Goal: Task Accomplishment & Management: Use online tool/utility

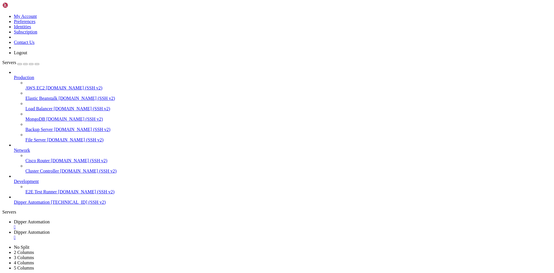
scroll to position [20, 0]
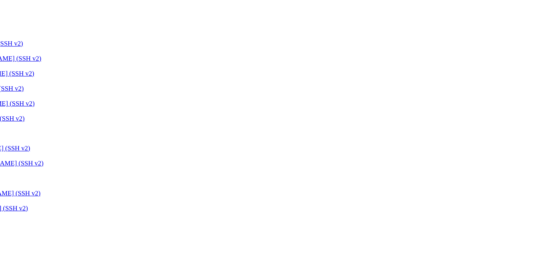
scroll to position [0, 0]
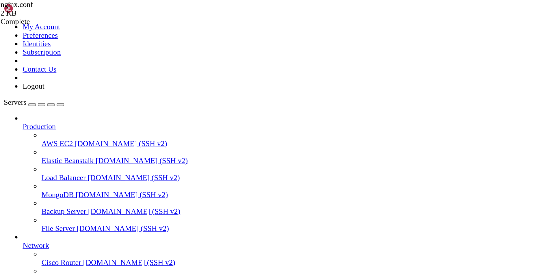
scroll to position [241, 0]
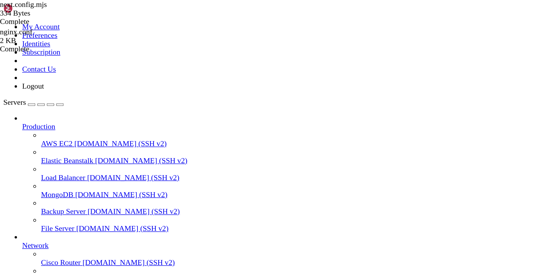
click at [92, 220] on link "Dipper Automation " at bounding box center [283, 225] width 538 height 10
click at [145, 230] on link "Dipper Automation " at bounding box center [283, 235] width 538 height 10
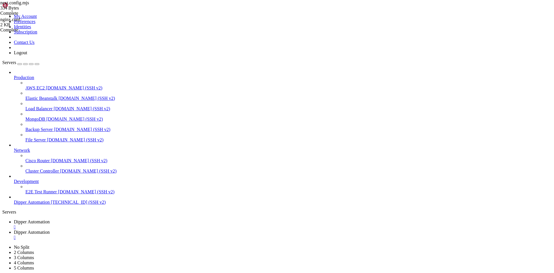
scroll to position [0, 0]
type input "/etc/nginx/sites-available"
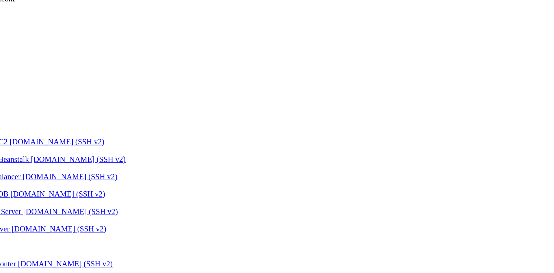
scroll to position [29, 0]
drag, startPoint x: 111, startPoint y: 45, endPoint x: 94, endPoint y: 44, distance: 17.4
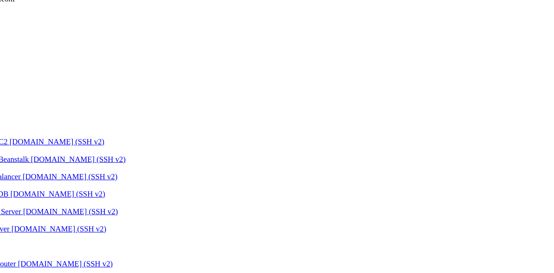
drag, startPoint x: 114, startPoint y: 53, endPoint x: 149, endPoint y: 53, distance: 34.4
type textarea "server_name [DOMAIN_NAME] [DOMAIN_NAME];"
drag, startPoint x: 158, startPoint y: 52, endPoint x: 186, endPoint y: 53, distance: 28.0
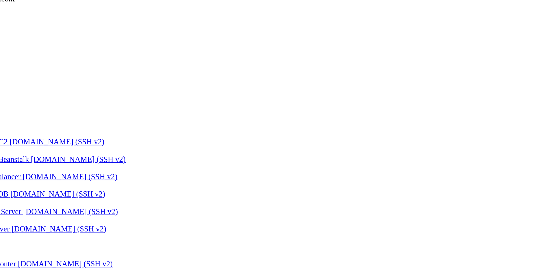
drag, startPoint x: 104, startPoint y: 86, endPoint x: 81, endPoint y: 93, distance: 23.5
drag, startPoint x: 149, startPoint y: 62, endPoint x: 157, endPoint y: 63, distance: 8.2
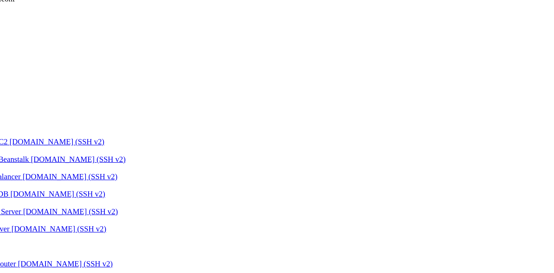
drag, startPoint x: 109, startPoint y: 87, endPoint x: 118, endPoint y: 88, distance: 9.9
drag, startPoint x: 149, startPoint y: 94, endPoint x: 157, endPoint y: 95, distance: 8.5
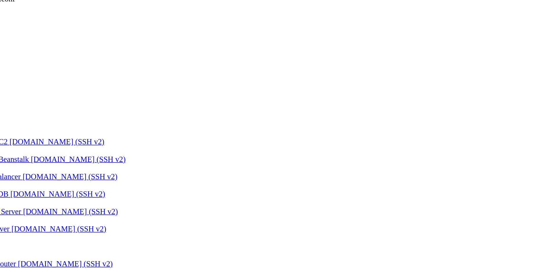
type textarea "proxy_pass [URL];"
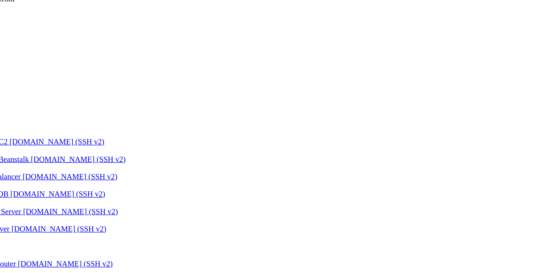
type textarea "proxy_pass [URL];"
type textarea "proxy_http_version 1.1;"
type textarea "proxy_set_header Upgrade $http_upgrade;"
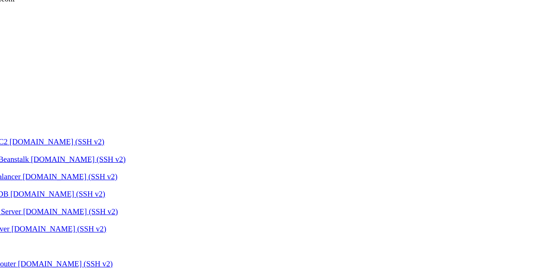
type textarea "proxy_http_version 1.1;"
type textarea "proxy_pass [URL];"
type textarea "proxy_http_version 1.1;"
type textarea "proxy_set_header Upgrade $http_upgrade;"
type textarea "proxy_set_header Connection 'upgrade';"
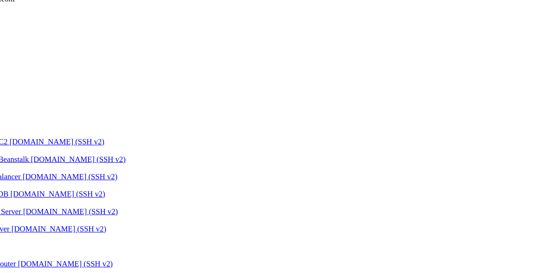
type textarea "proxy_set_header Host $host;"
type textarea "proxy_cache_bypass $http_upgrade;"
type textarea "}"
type textarea "location /api/ {"
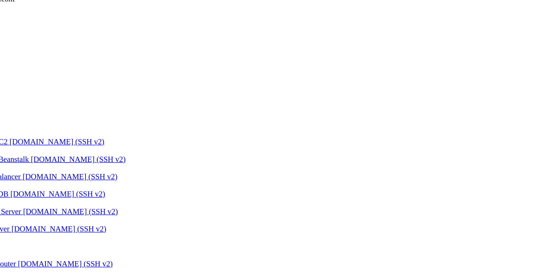
drag, startPoint x: 141, startPoint y: 66, endPoint x: 53, endPoint y: 22, distance: 99.3
type textarea "server {"
drag, startPoint x: 147, startPoint y: 64, endPoint x: 75, endPoint y: 4, distance: 94.3
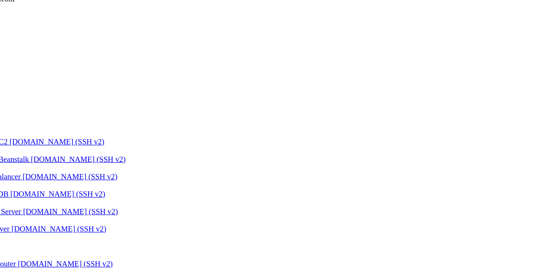
type textarea "server {"
drag, startPoint x: 120, startPoint y: 44, endPoint x: 131, endPoint y: 43, distance: 11.6
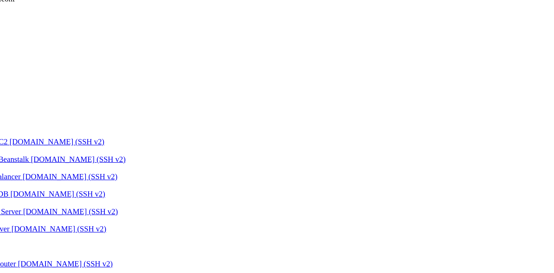
type textarea "} # managed by Certbot"
drag, startPoint x: 100, startPoint y: 62, endPoint x: 117, endPoint y: 62, distance: 17.1
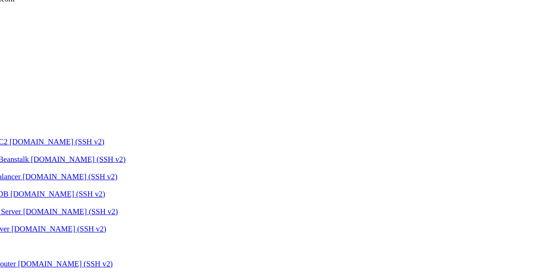
drag, startPoint x: 117, startPoint y: 59, endPoint x: 153, endPoint y: 64, distance: 36.5
type textarea "} # managed by Certbot"
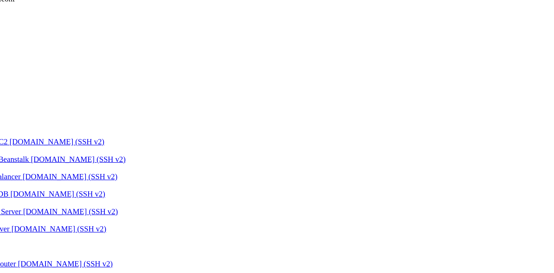
drag, startPoint x: 131, startPoint y: 65, endPoint x: 62, endPoint y: 22, distance: 80.8
type textarea "server {"
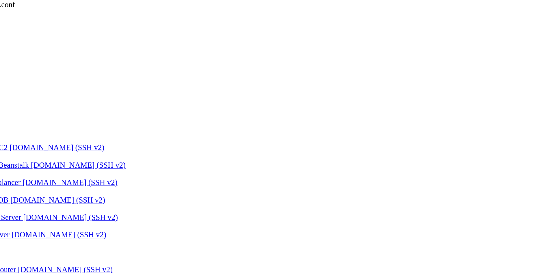
drag, startPoint x: 121, startPoint y: 63, endPoint x: 62, endPoint y: 32, distance: 66.2
type textarea "server { if ($host = [DOMAIN_NAME]) {"
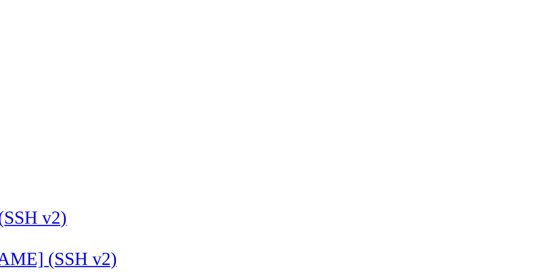
drag, startPoint x: 115, startPoint y: 71, endPoint x: 139, endPoint y: 71, distance: 24.6
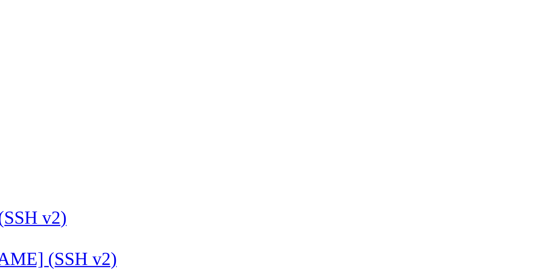
drag, startPoint x: 152, startPoint y: 71, endPoint x: 145, endPoint y: 71, distance: 6.7
drag, startPoint x: 187, startPoint y: 77, endPoint x: 194, endPoint y: 78, distance: 7.0
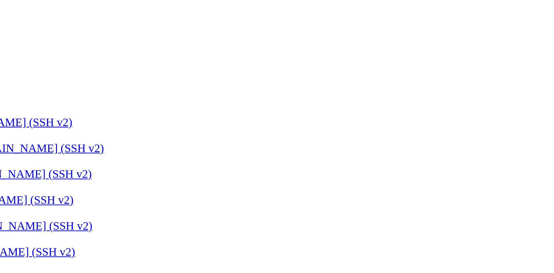
scroll to position [6, 0]
drag, startPoint x: 118, startPoint y: 83, endPoint x: 85, endPoint y: 57, distance: 42.2
type textarea "# Configuração especial para certificados # URL amigável: /certificados/1256985…"
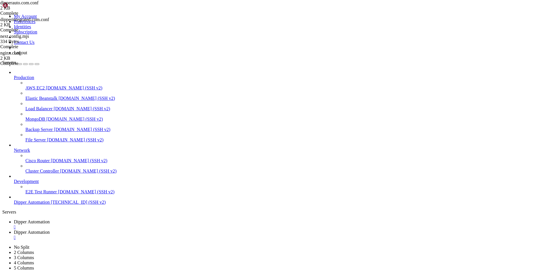
drag, startPoint x: 164, startPoint y: 105, endPoint x: 70, endPoint y: 60, distance: 104.1
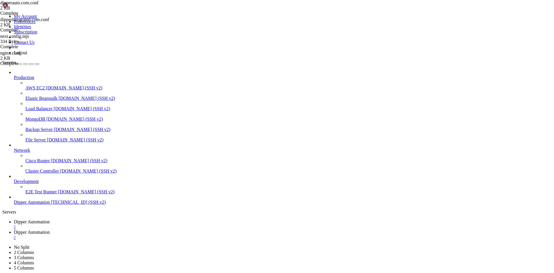
type textarea "include /etc/letsencrypt/options-ssl-nginx.conf; # managed by [PERSON_NAME]"
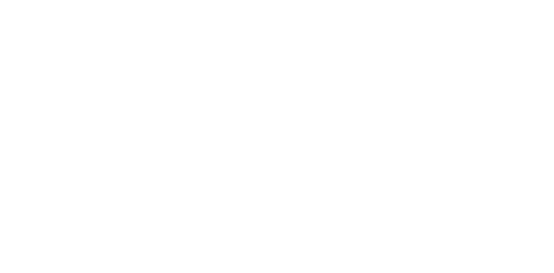
scroll to position [1, 0]
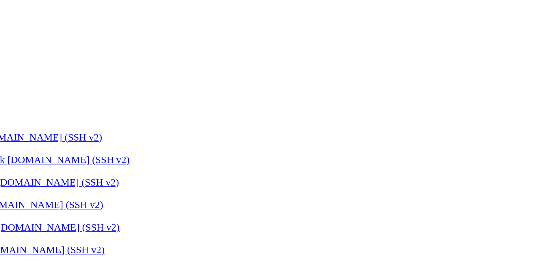
drag, startPoint x: 114, startPoint y: 58, endPoint x: 66, endPoint y: 13, distance: 65.7
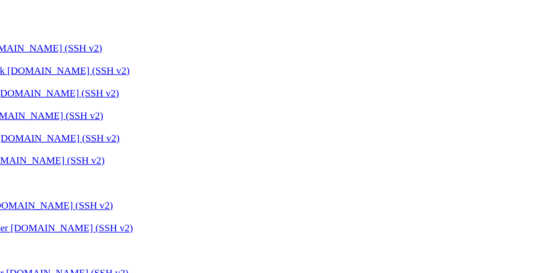
type textarea "location /api/ {"
type textarea "access_log /var/log/nginx/app.dipperauto.com.access.log;"
type textarea "ssl_dhparam /etc/letsencrypt/ssl-dhparams.pem;"
type textarea "error_log /var/log/nginx/app.dipperauto.com.error.log;"
type textarea "location /api/ {"
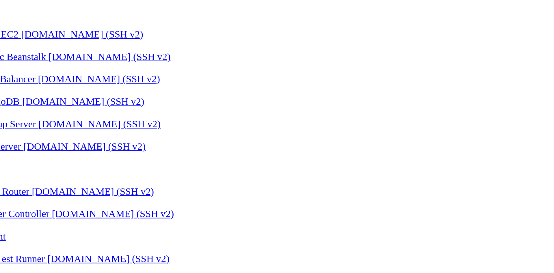
type textarea "location / {"
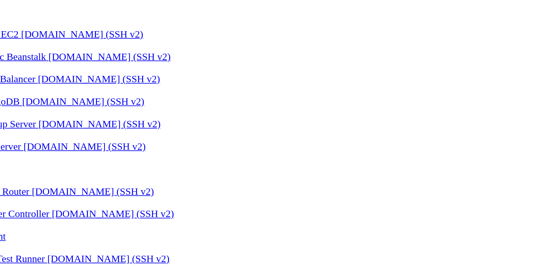
type textarea "}"
type textarea "location / {"
type textarea "location /api/ {"
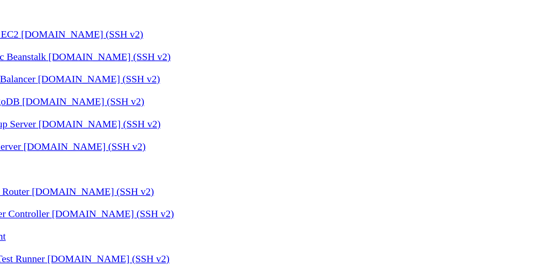
type textarea "access_log /var/log/nginx/app.dipperauto.com.access.log;"
type textarea "# Caminhos para os certificados SSL (gerenciados pelo Certbot)"
type textarea "server {"
type textarea "# Redirecionamento para HTTPS (adicionado para Certbot)"
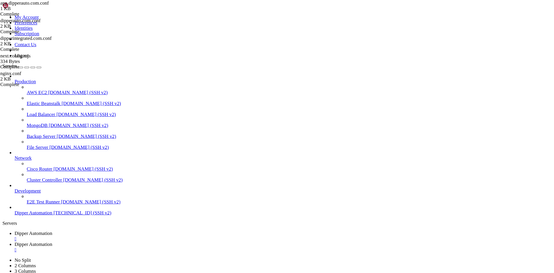
type textarea "listen 80;"
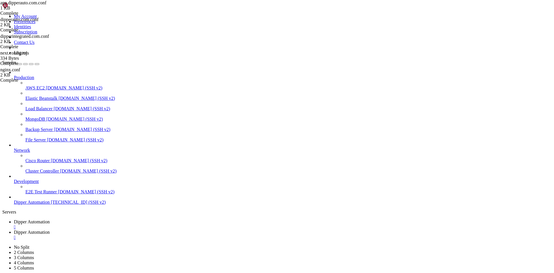
click at [105, 220] on link "Dipper Automation " at bounding box center [283, 225] width 538 height 10
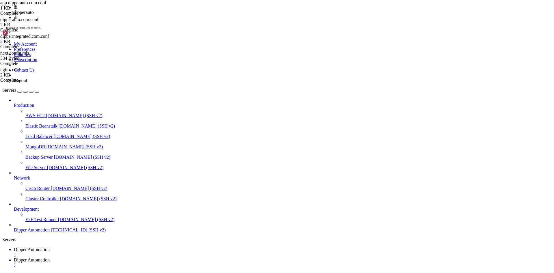
scroll to position [59, 0]
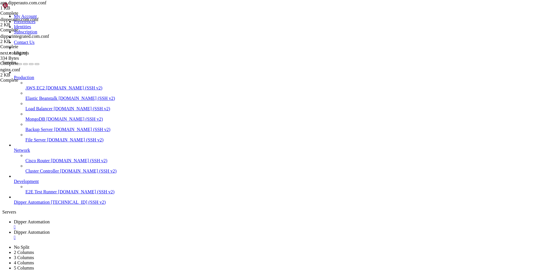
click at [50, 230] on span "Dipper Automation" at bounding box center [32, 232] width 36 height 5
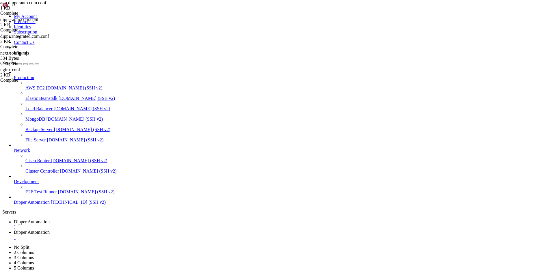
type input "/root/DipperPortal"
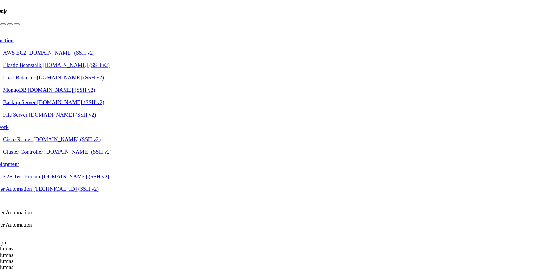
scroll to position [161, 0]
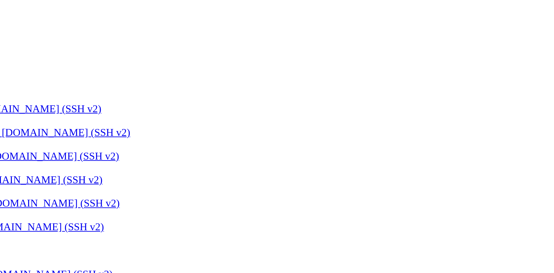
drag, startPoint x: 87, startPoint y: 82, endPoint x: 147, endPoint y: 81, distance: 60.4
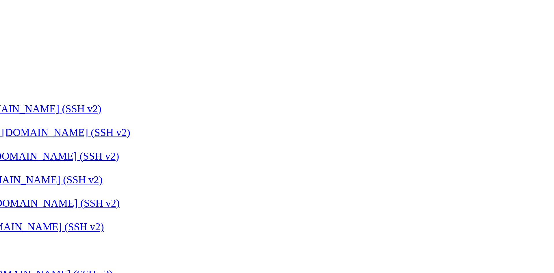
drag, startPoint x: 116, startPoint y: 80, endPoint x: 149, endPoint y: 82, distance: 33.9
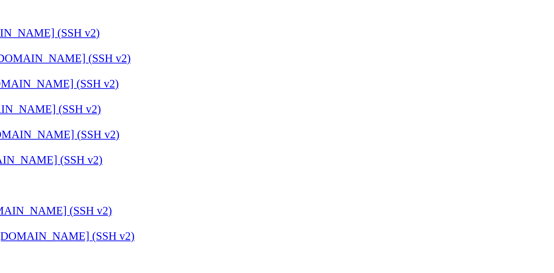
drag, startPoint x: 98, startPoint y: 100, endPoint x: 136, endPoint y: 101, distance: 38.5
drag, startPoint x: 88, startPoint y: 110, endPoint x: 111, endPoint y: 120, distance: 25.0
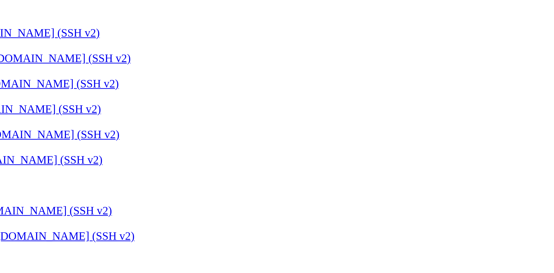
drag, startPoint x: 88, startPoint y: 123, endPoint x: 118, endPoint y: 144, distance: 35.8
drag, startPoint x: 147, startPoint y: 147, endPoint x: 61, endPoint y: 139, distance: 86.0
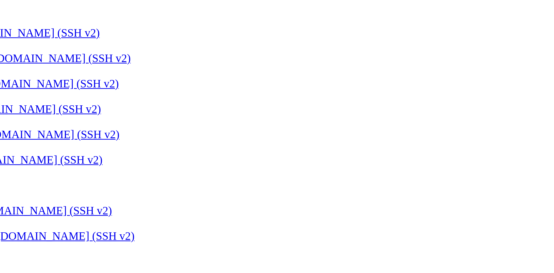
type textarea "echo "🎉 Atualização concluída!""
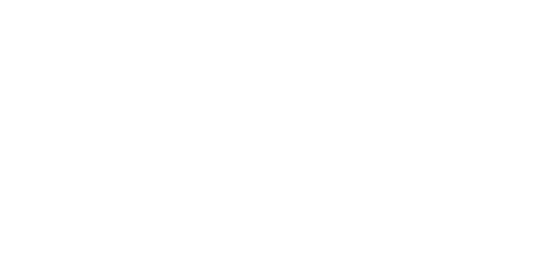
scroll to position [0, 0]
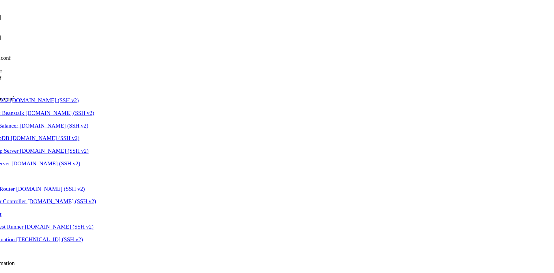
type input "/root/DipperPortal/app/login"
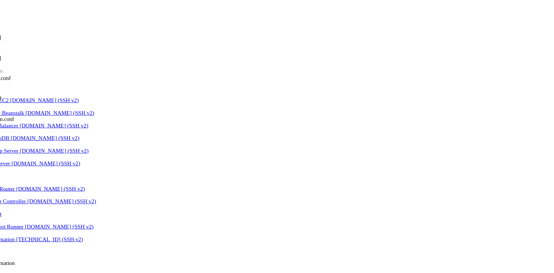
drag, startPoint x: 114, startPoint y: 61, endPoint x: 188, endPoint y: 62, distance: 74.6
type textarea "className="mb-4 h-21 w-auto""
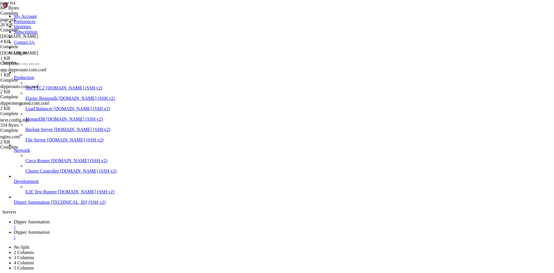
type input "/root/DipperPortal/app/login/_components"
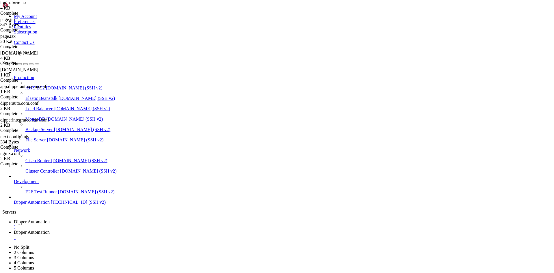
scroll to position [39, 0]
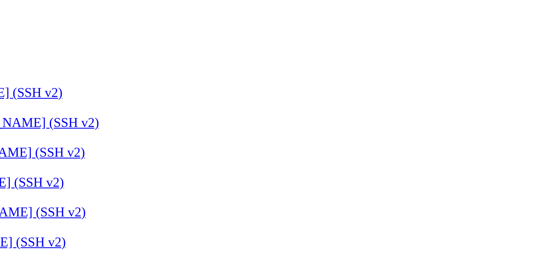
drag, startPoint x: 116, startPoint y: 90, endPoint x: 123, endPoint y: 91, distance: 7.2
drag, startPoint x: 116, startPoint y: 90, endPoint x: 123, endPoint y: 90, distance: 6.9
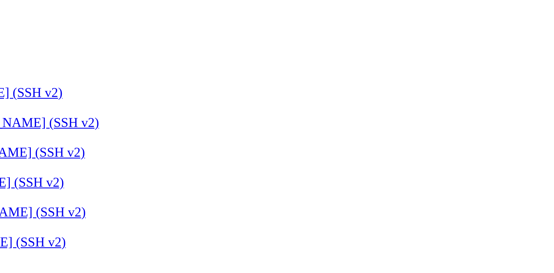
drag, startPoint x: 123, startPoint y: 90, endPoint x: 116, endPoint y: 92, distance: 7.4
drag, startPoint x: 151, startPoint y: 87, endPoint x: 176, endPoint y: 88, distance: 24.6
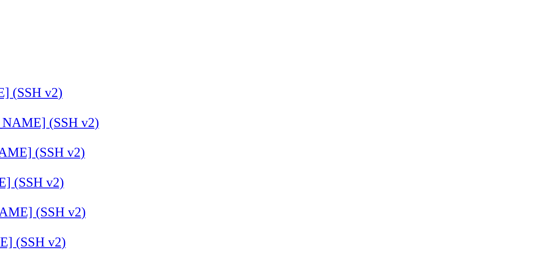
drag, startPoint x: 176, startPoint y: 87, endPoint x: 184, endPoint y: 87, distance: 7.5
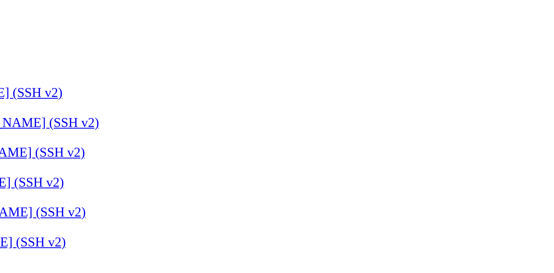
drag, startPoint x: 186, startPoint y: 87, endPoint x: 193, endPoint y: 87, distance: 7.8
drag, startPoint x: 194, startPoint y: 87, endPoint x: 147, endPoint y: 87, distance: 46.5
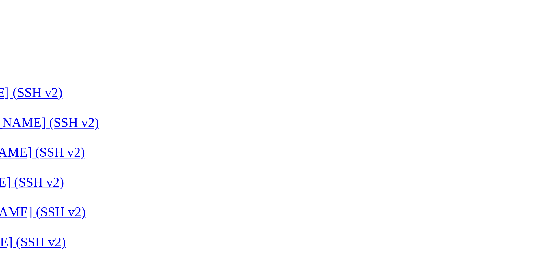
drag, startPoint x: 116, startPoint y: 91, endPoint x: 123, endPoint y: 92, distance: 6.8
drag, startPoint x: 133, startPoint y: 97, endPoint x: 160, endPoint y: 97, distance: 27.7
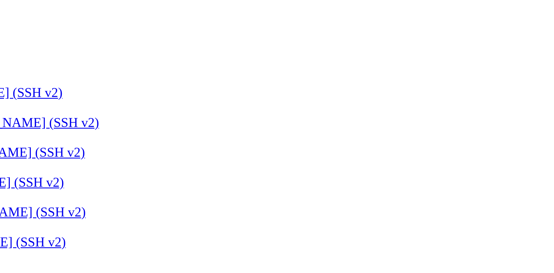
drag, startPoint x: 113, startPoint y: 105, endPoint x: 133, endPoint y: 108, distance: 20.0
drag, startPoint x: 141, startPoint y: 104, endPoint x: 149, endPoint y: 104, distance: 7.8
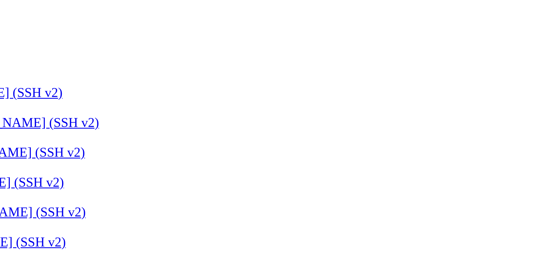
drag, startPoint x: 153, startPoint y: 104, endPoint x: 166, endPoint y: 104, distance: 12.7
drag, startPoint x: 111, startPoint y: 105, endPoint x: 118, endPoint y: 105, distance: 6.4
drag, startPoint x: 121, startPoint y: 105, endPoint x: 134, endPoint y: 105, distance: 13.0
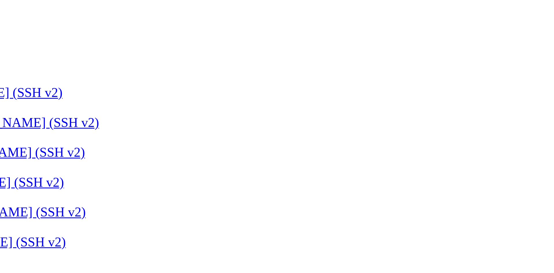
drag, startPoint x: 140, startPoint y: 105, endPoint x: 150, endPoint y: 105, distance: 9.3
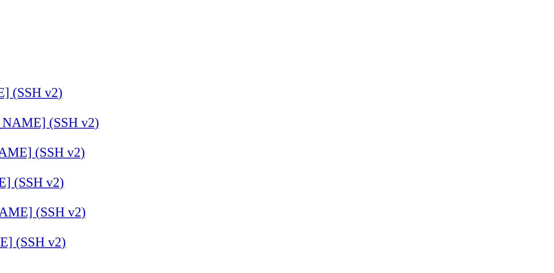
drag, startPoint x: 154, startPoint y: 105, endPoint x: 167, endPoint y: 105, distance: 13.0
drag, startPoint x: 136, startPoint y: 104, endPoint x: 118, endPoint y: 103, distance: 18.0
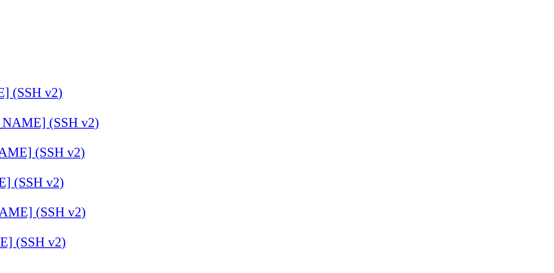
drag, startPoint x: 162, startPoint y: 97, endPoint x: 132, endPoint y: 98, distance: 30.7
drag, startPoint x: 99, startPoint y: 91, endPoint x: 118, endPoint y: 101, distance: 21.2
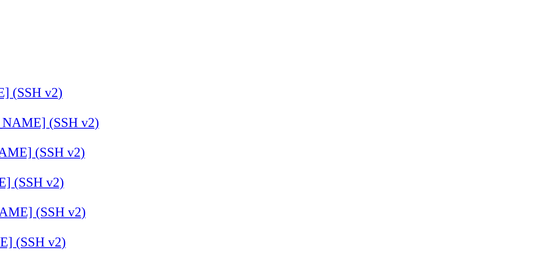
drag, startPoint x: 118, startPoint y: 90, endPoint x: 149, endPoint y: 84, distance: 32.2
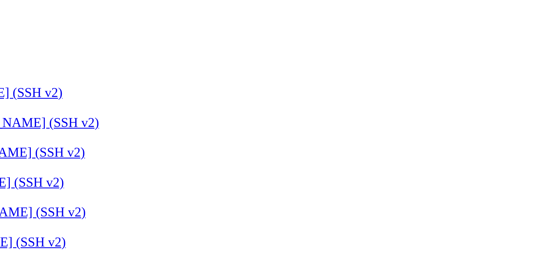
drag, startPoint x: 194, startPoint y: 87, endPoint x: 171, endPoint y: 85, distance: 22.9
drag, startPoint x: 157, startPoint y: 103, endPoint x: 130, endPoint y: 104, distance: 27.5
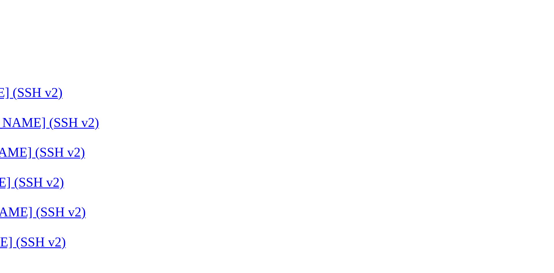
drag, startPoint x: 107, startPoint y: 103, endPoint x: 114, endPoint y: 102, distance: 7.0
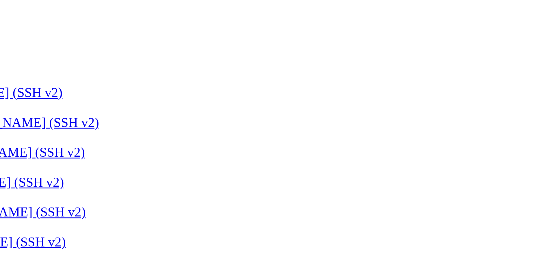
scroll to position [66, 0]
drag, startPoint x: 131, startPoint y: 94, endPoint x: 145, endPoint y: 96, distance: 14.8
drag, startPoint x: 123, startPoint y: 98, endPoint x: 158, endPoint y: 99, distance: 34.7
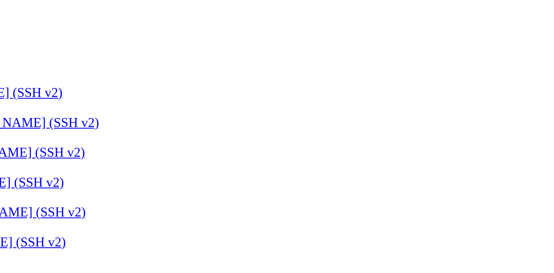
drag, startPoint x: 127, startPoint y: 99, endPoint x: 175, endPoint y: 100, distance: 48.8
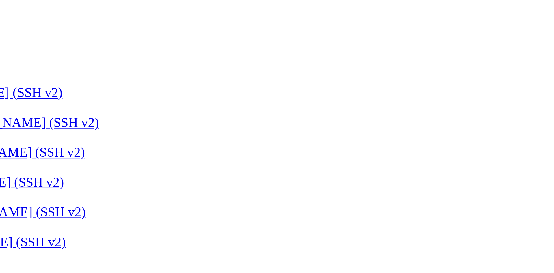
scroll to position [94, 0]
drag, startPoint x: 161, startPoint y: 111, endPoint x: 234, endPoint y: 110, distance: 72.5
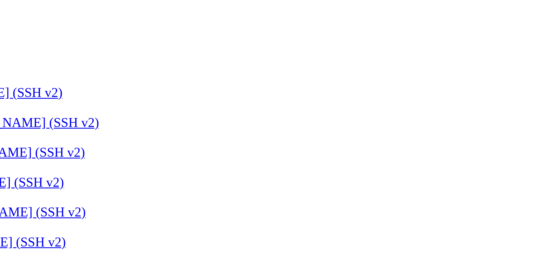
drag, startPoint x: 94, startPoint y: 72, endPoint x: 126, endPoint y: 98, distance: 41.1
drag, startPoint x: 97, startPoint y: 78, endPoint x: 179, endPoint y: 82, distance: 82.2
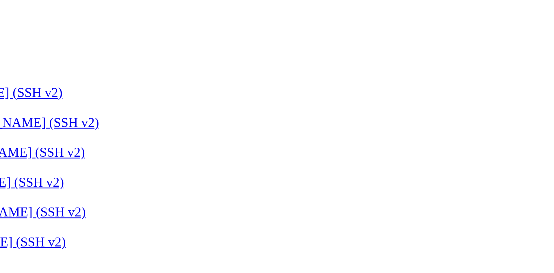
drag, startPoint x: 136, startPoint y: 88, endPoint x: 162, endPoint y: 88, distance: 26.0
drag, startPoint x: 130, startPoint y: 88, endPoint x: 157, endPoint y: 88, distance: 26.3
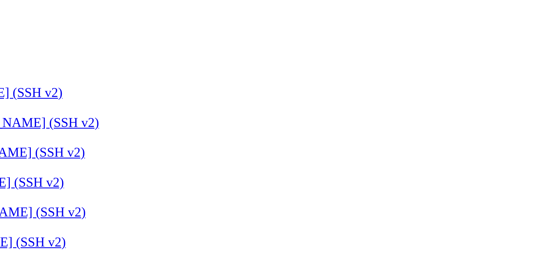
drag, startPoint x: 110, startPoint y: 95, endPoint x: 136, endPoint y: 98, distance: 26.1
drag, startPoint x: 125, startPoint y: 83, endPoint x: 170, endPoint y: 105, distance: 49.9
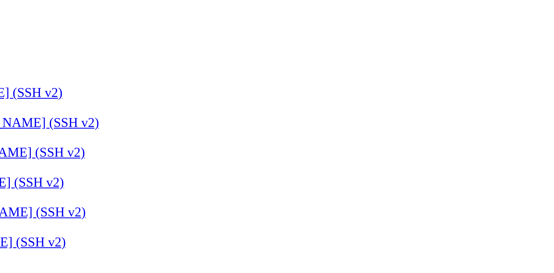
scroll to position [111, 0]
drag, startPoint x: 116, startPoint y: 111, endPoint x: 160, endPoint y: 137, distance: 50.4
type textarea "<div className="space-y-2">"
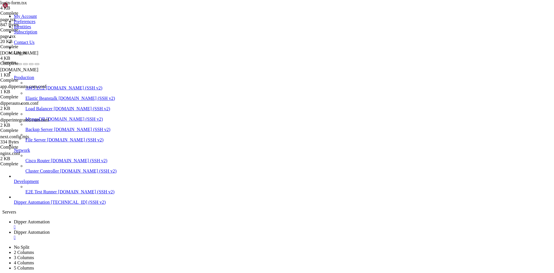
scroll to position [0, 0]
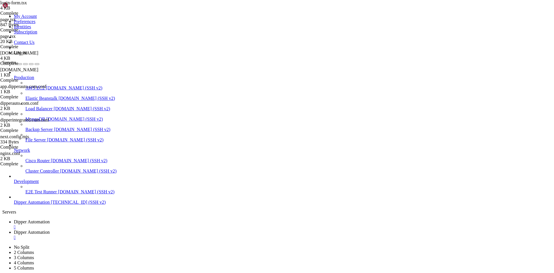
type input "/root/DipperPortal/backend"
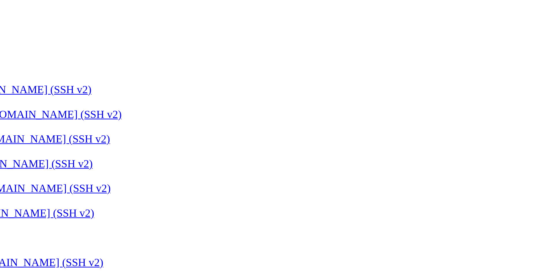
type textarea "app.config["SESSION_TYPE"] = "filesystem""
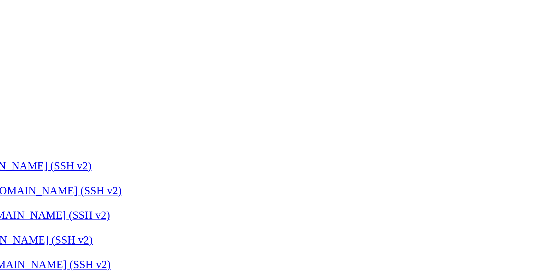
drag, startPoint x: 121, startPoint y: 73, endPoint x: 134, endPoint y: 75, distance: 12.3
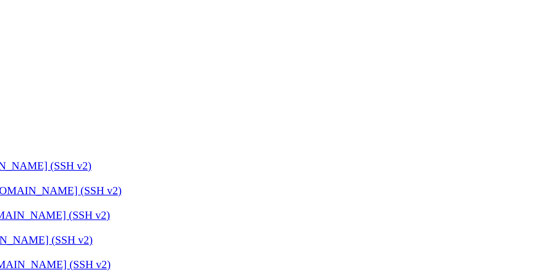
scroll to position [28, 0]
drag, startPoint x: 88, startPoint y: 78, endPoint x: 172, endPoint y: 80, distance: 84.1
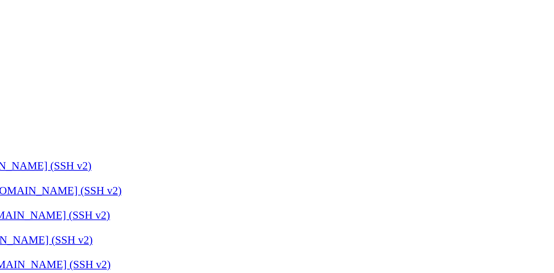
drag, startPoint x: 112, startPoint y: 62, endPoint x: 135, endPoint y: 63, distance: 22.5
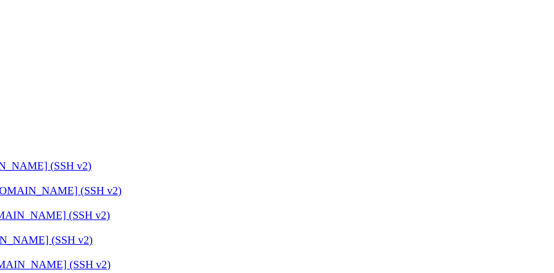
drag, startPoint x: 156, startPoint y: 62, endPoint x: 167, endPoint y: 61, distance: 10.7
drag, startPoint x: 105, startPoint y: 56, endPoint x: 142, endPoint y: 58, distance: 36.2
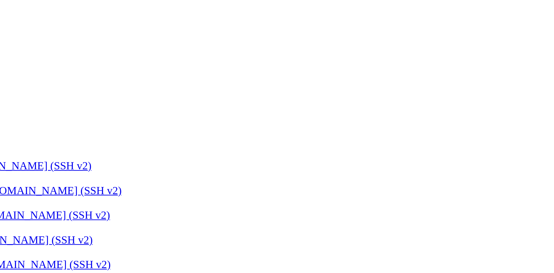
drag, startPoint x: 96, startPoint y: 57, endPoint x: 103, endPoint y: 60, distance: 7.4
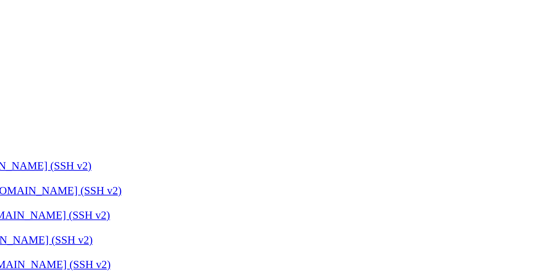
drag, startPoint x: 123, startPoint y: 61, endPoint x: 133, endPoint y: 61, distance: 9.8
drag, startPoint x: 95, startPoint y: 62, endPoint x: 112, endPoint y: 66, distance: 17.7
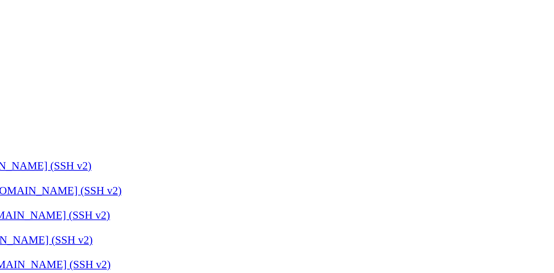
drag, startPoint x: 111, startPoint y: 54, endPoint x: 134, endPoint y: 53, distance: 23.7
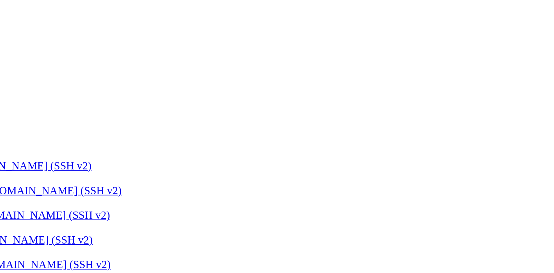
drag, startPoint x: 106, startPoint y: 56, endPoint x: 96, endPoint y: 54, distance: 10.2
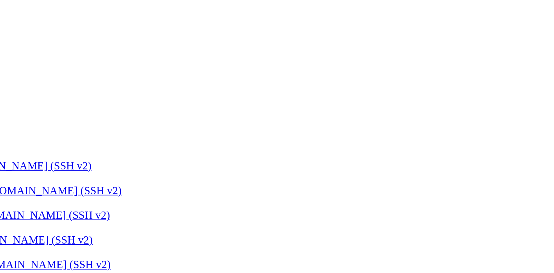
scroll to position [248, 0]
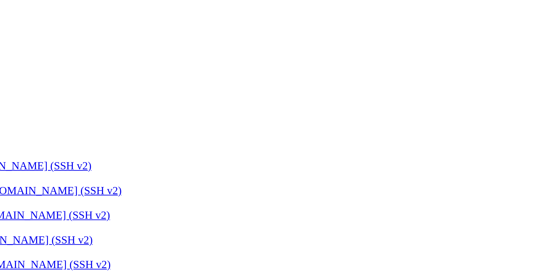
scroll to position [275, 0]
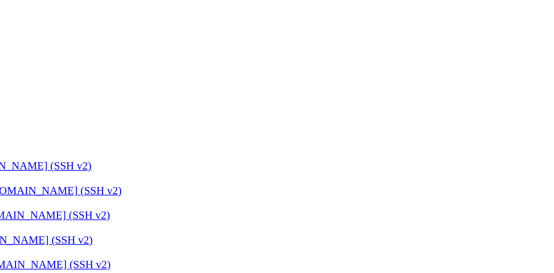
scroll to position [0, 0]
drag, startPoint x: 169, startPoint y: 103, endPoint x: 69, endPoint y: 78, distance: 102.4
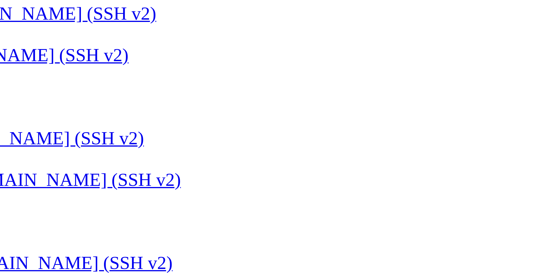
scroll to position [190, 0]
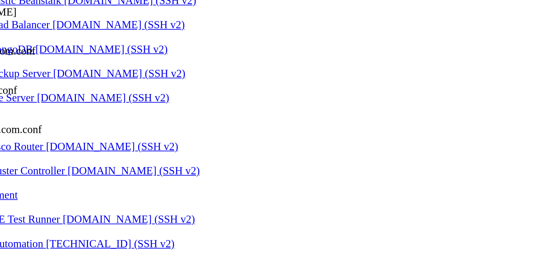
drag, startPoint x: 89, startPoint y: 182, endPoint x: 173, endPoint y: 183, distance: 83.8
drag, startPoint x: 212, startPoint y: 181, endPoint x: 64, endPoint y: 175, distance: 147.8
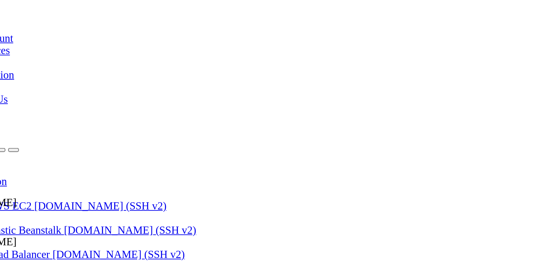
drag, startPoint x: 95, startPoint y: 28, endPoint x: 147, endPoint y: 32, distance: 52.8
drag, startPoint x: 103, startPoint y: 28, endPoint x: 96, endPoint y: 29, distance: 7.4
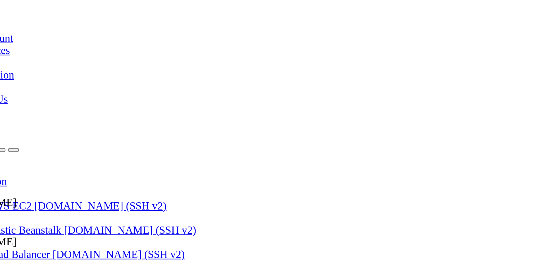
drag, startPoint x: 95, startPoint y: 31, endPoint x: 118, endPoint y: 32, distance: 22.9
drag, startPoint x: 96, startPoint y: 35, endPoint x: 110, endPoint y: 35, distance: 14.2
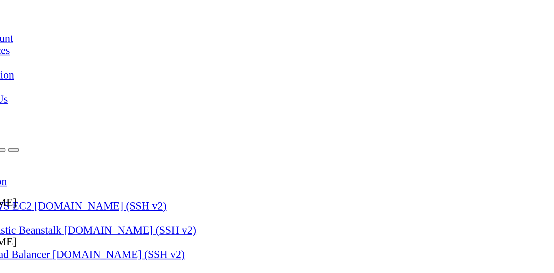
drag, startPoint x: 134, startPoint y: 36, endPoint x: 128, endPoint y: 36, distance: 6.1
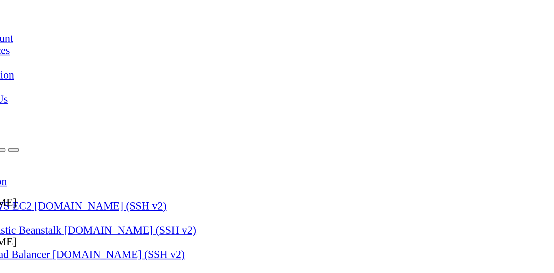
drag, startPoint x: 114, startPoint y: 42, endPoint x: 99, endPoint y: 43, distance: 15.1
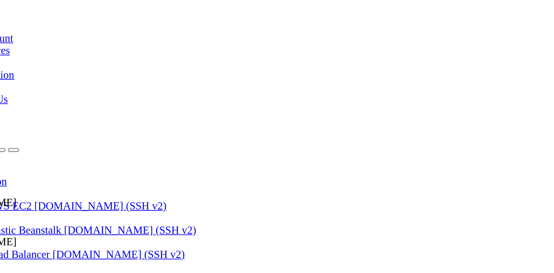
drag, startPoint x: 100, startPoint y: 37, endPoint x: 108, endPoint y: 38, distance: 7.9
type textarea "import os"
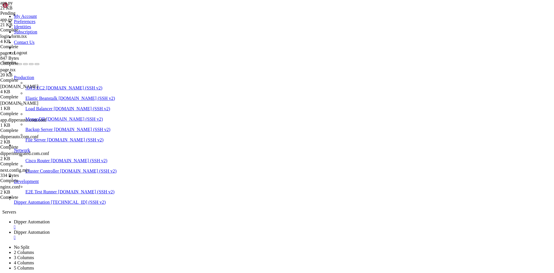
type input "/root/DipperPortal/backend/data"
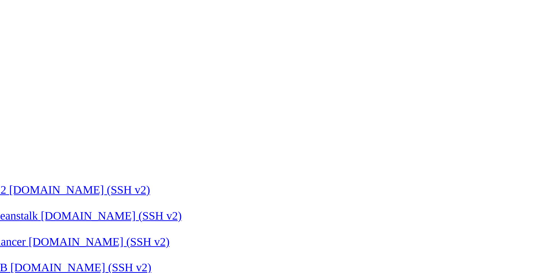
type textarea "6,[EMAIL_ADDRESS][DOMAIN_NAME],1234, [PERSON_NAME]"
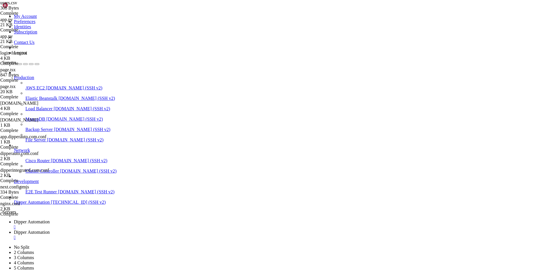
type textarea "7,[EMAIL_ADDRESS][DOMAIN_NAME],1234,Ladeira"
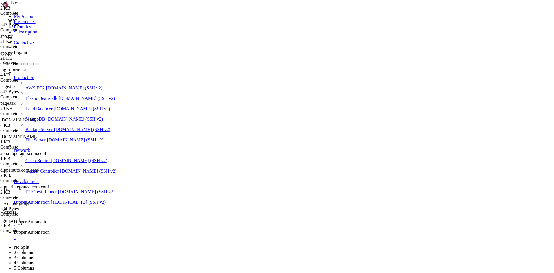
scroll to position [96, 0]
click at [50, 220] on span "Dipper Automation" at bounding box center [32, 222] width 36 height 5
click at [135, 230] on link "Dipper Automation " at bounding box center [283, 235] width 538 height 10
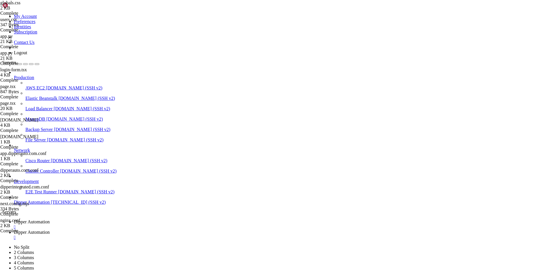
click at [50, 220] on span "Dipper Automation" at bounding box center [32, 222] width 36 height 5
click at [50, 230] on span "Dipper Automation" at bounding box center [32, 232] width 36 height 5
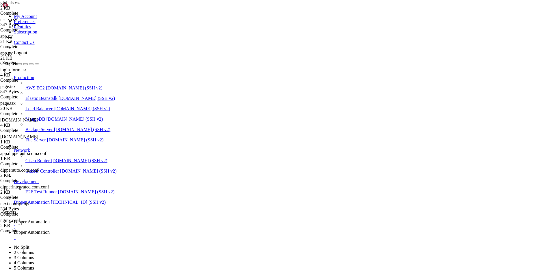
type input "/root/DipperPortal/app/dashboard"
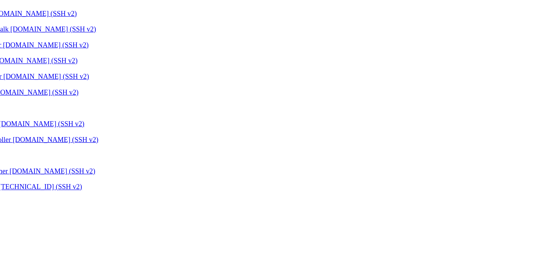
scroll to position [55, 0]
type textarea "<button className="rounded-md bg-white px-4 py-2 text-sm font-medium text-gray-…"
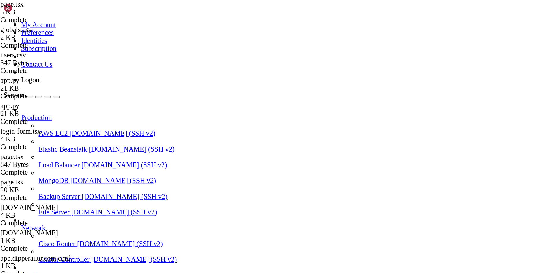
scroll to position [82, 0]
type input "dash"
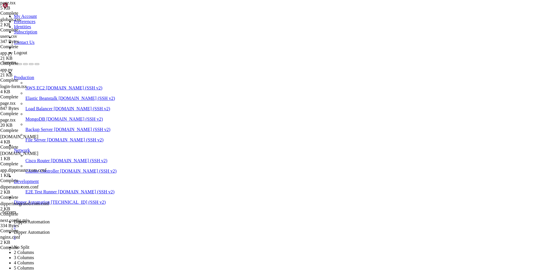
type textarea "<h1 className="text-2xl font-semibold text-gray-800">Ladeira é Top</h1>"
click at [50, 220] on span "Dipper Automation" at bounding box center [32, 222] width 36 height 5
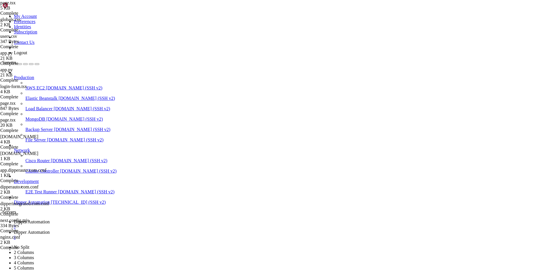
click at [140, 230] on link "Dipper Automation " at bounding box center [283, 235] width 538 height 10
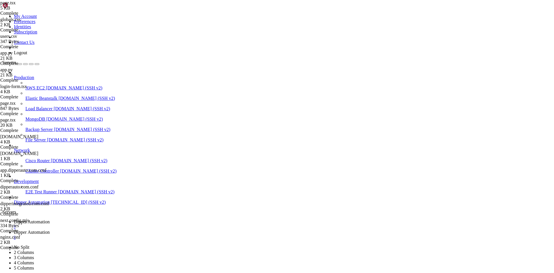
click at [101, 220] on link "Dipper Automation " at bounding box center [283, 225] width 538 height 10
click at [14, 230] on icon at bounding box center [14, 232] width 0 height 5
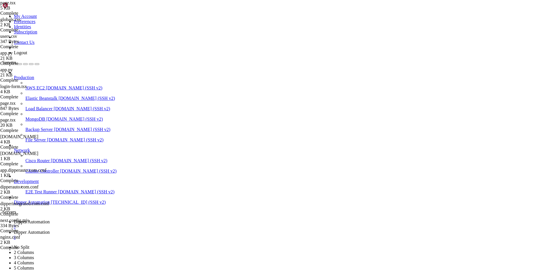
click at [50, 220] on span "Dipper Automation" at bounding box center [32, 222] width 36 height 5
click at [134, 230] on link "Dipper Automation " at bounding box center [283, 235] width 538 height 10
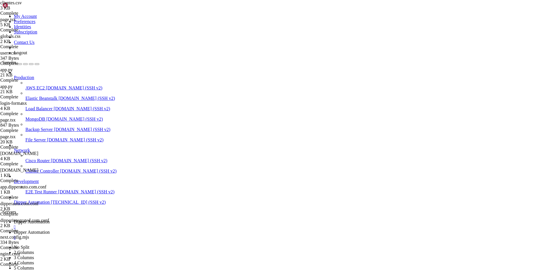
type input "/root/DipperIntegrated/backend"
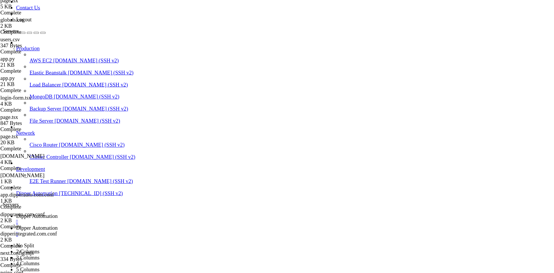
scroll to position [1349, 0]
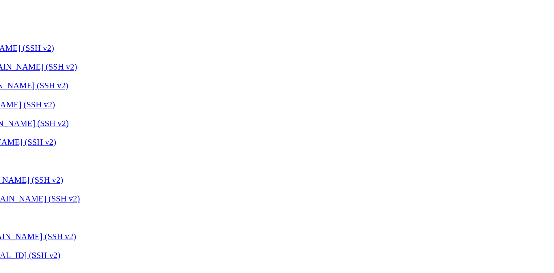
scroll to position [1903, 0]
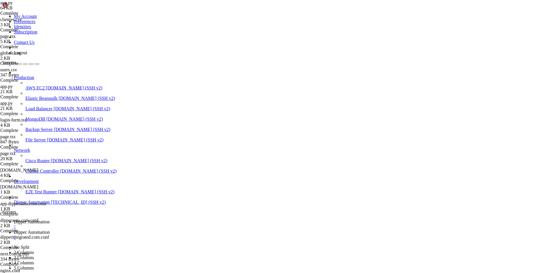
type input "/login"
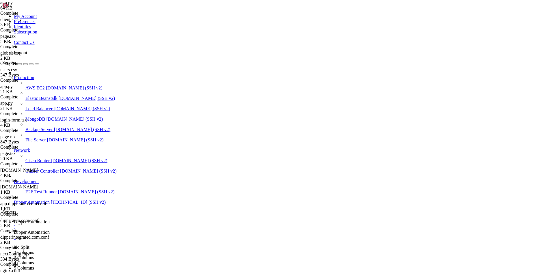
type input "/root/DipperIntegrated/backend"
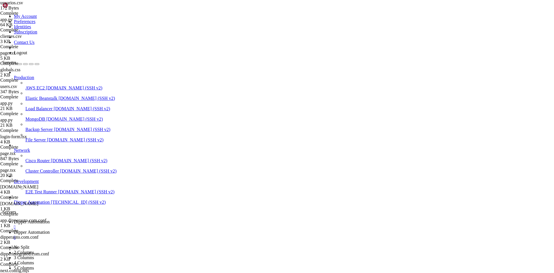
type textarea "11,[EMAIL_ADDRESS][DOMAIN_NAME],1234,Clecio"
drag, startPoint x: 110, startPoint y: 55, endPoint x: 80, endPoint y: 41, distance: 32.6
type textarea "11,[EMAIL_ADDRESS][DOMAIN_NAME],1234,Clecio"
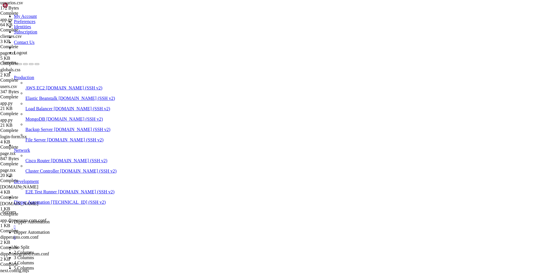
type textarea "4,[EMAIL_ADDRESS][DOMAIN_NAME],super123,[PERSON_NAME]"
click at [78, 220] on link "Dipper Automation " at bounding box center [283, 225] width 538 height 10
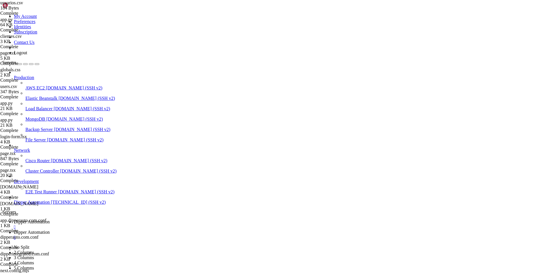
scroll to position [904, 0]
click at [50, 230] on span "Dipper Automation" at bounding box center [32, 232] width 36 height 5
click at [50, 220] on span "Dipper Automation" at bounding box center [32, 222] width 36 height 5
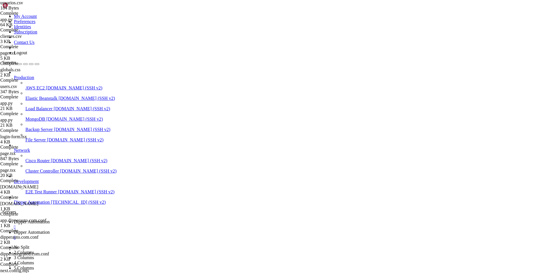
click at [50, 230] on span "Dipper Automation" at bounding box center [32, 232] width 36 height 5
click at [50, 220] on span "Dipper Automation" at bounding box center [32, 222] width 36 height 5
click at [138, 230] on link "Dipper Automation " at bounding box center [283, 235] width 538 height 10
click at [50, 220] on span "Dipper Automation" at bounding box center [32, 222] width 36 height 5
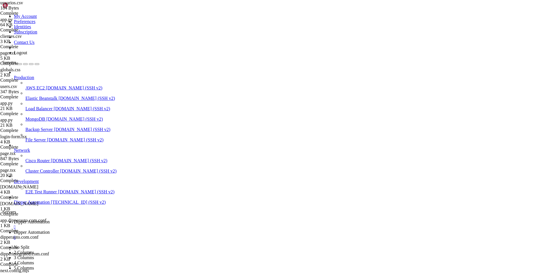
scroll to position [904, 0]
click at [144, 230] on link "Dipper Automation " at bounding box center [283, 235] width 538 height 10
click at [50, 220] on span "Dipper Automation" at bounding box center [32, 222] width 36 height 5
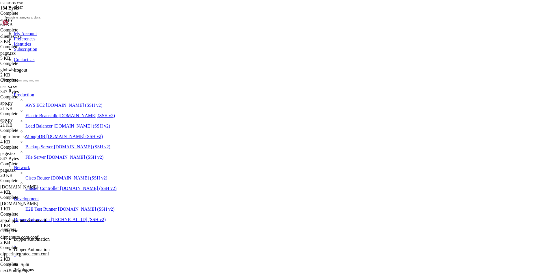
scroll to position [0, 0]
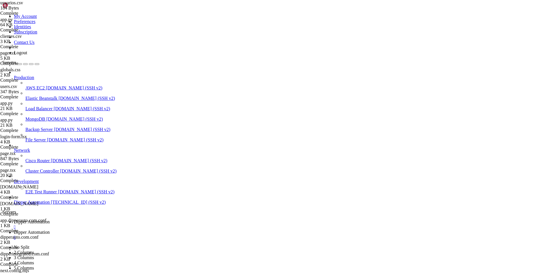
click at [50, 230] on span "Dipper Automation" at bounding box center [32, 232] width 36 height 5
type input "/root/DipperIntegrated"
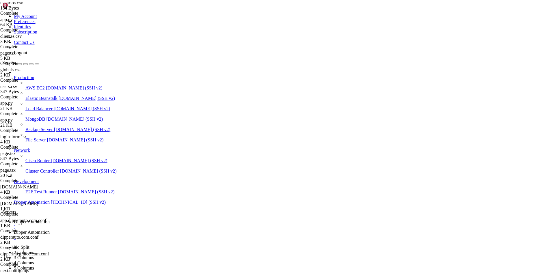
click at [2, 14] on icon at bounding box center [2, 14] width 0 height 0
click at [36, 24] on link "Preferences" at bounding box center [25, 21] width 22 height 5
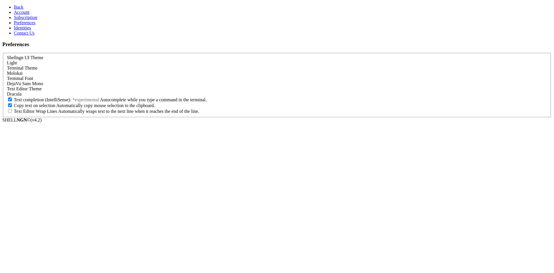
click at [99, 60] on div "Light" at bounding box center [277, 62] width 540 height 5
click at [17, 5] on span "Back" at bounding box center [19, 7] width 10 height 5
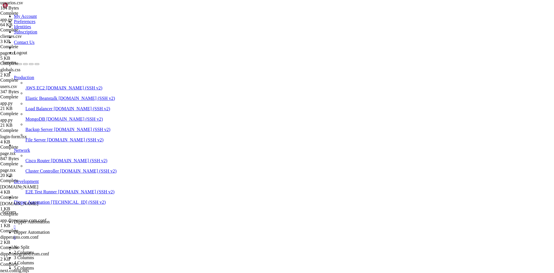
click at [144, 230] on link "Dipper Automation " at bounding box center [283, 235] width 538 height 10
type input "/root/DipperIntegrated"
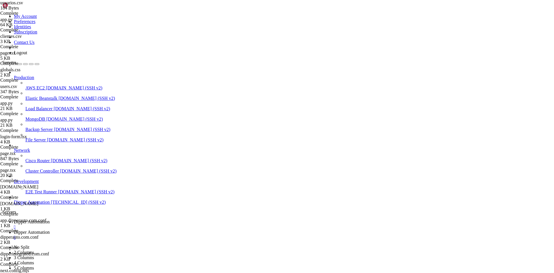
type textarea "log "=============================================================""
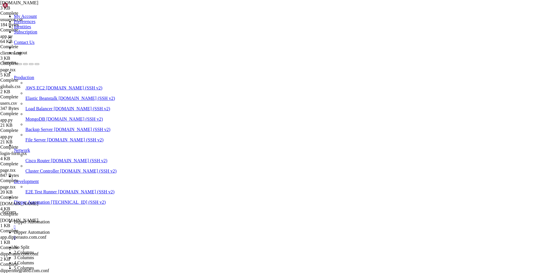
paste textarea
click at [50, 220] on span "Dipper Automation" at bounding box center [32, 222] width 36 height 5
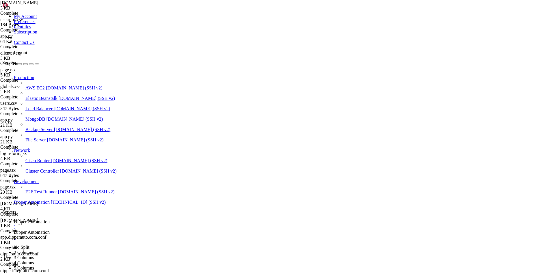
drag, startPoint x: 193, startPoint y: 559, endPoint x: 5, endPoint y: 558, distance: 188.4
copy x-row "-bash: ./[DOMAIN_NAME]: /bin/bash^M: bad interpreter: No such file or directory"
drag, startPoint x: 133, startPoint y: 559, endPoint x: 5, endPoint y: 510, distance: 136.7
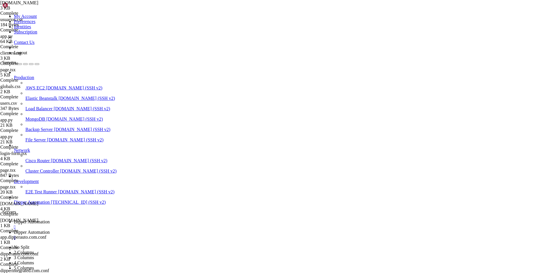
copy div "root@vps58218:~/DipperIntegrated# ./[DOMAIN_NAME] [INFO] Criando nova branch '2…"
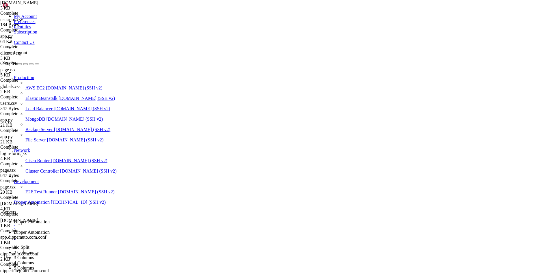
drag, startPoint x: 170, startPoint y: 547, endPoint x: 137, endPoint y: 547, distance: 33.0
drag, startPoint x: 133, startPoint y: 558, endPoint x: 5, endPoint y: 538, distance: 130.2
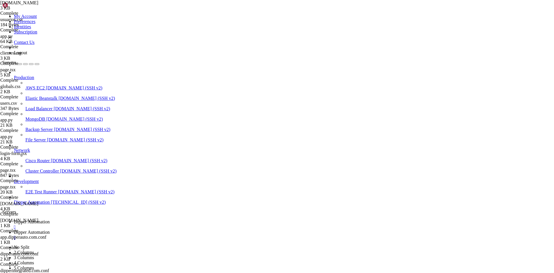
copy div "fatal: Could not read from remote repository. Please make sure you have the cor…"
drag, startPoint x: 34, startPoint y: 559, endPoint x: 199, endPoint y: 558, distance: 164.4
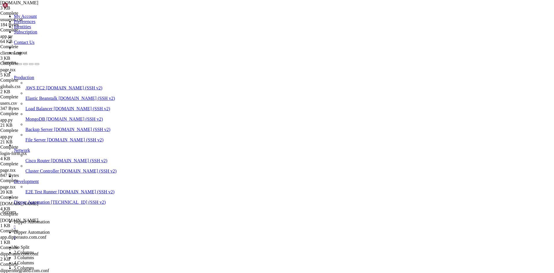
drag, startPoint x: 254, startPoint y: 558, endPoint x: 4, endPoint y: 559, distance: 249.7
drag, startPoint x: 4, startPoint y: 559, endPoint x: 236, endPoint y: 561, distance: 232.1
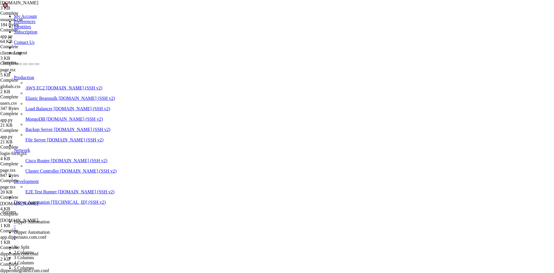
drag, startPoint x: 247, startPoint y: 558, endPoint x: 5, endPoint y: 559, distance: 241.0
copy x-row "ssh-ed25519 AAAAC3NzaC1lZDI1NTE5AAAAIPrsOqXFZ8rMGZYdMrj/itCL+69mTRoJZALRrnx3iZ9…"
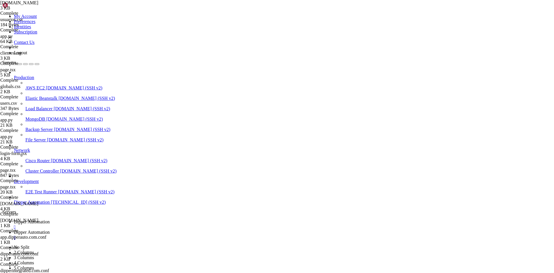
scroll to position [712, 0]
drag, startPoint x: 136, startPoint y: 558, endPoint x: 5, endPoint y: 527, distance: 134.5
copy div "[INFO] Criando nova branch '20250813-010630' e enviando para o GitHub... ERROR:…"
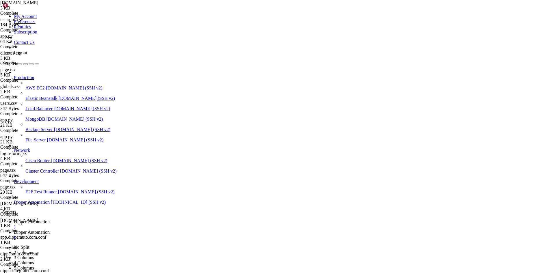
drag, startPoint x: 240, startPoint y: 557, endPoint x: 5, endPoint y: 559, distance: 235.0
copy x-row "Hi dipperauto! You've successfully authenticated, but GitHub does not provide s…"
drag, startPoint x: 86, startPoint y: 559, endPoint x: 6, endPoint y: 499, distance: 99.7
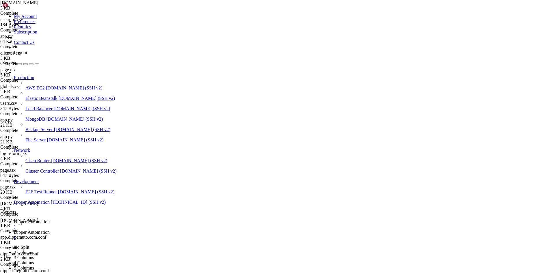
copy div "ERROR] Falha ao buscar atualizações do repositório root@vps58218:~/DipperIntegr…"
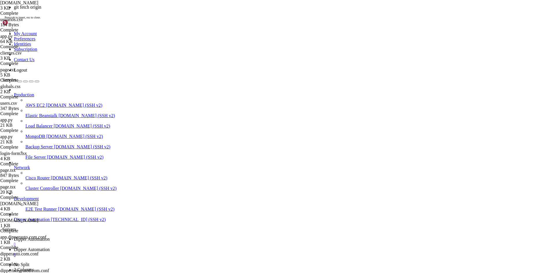
click at [50, 247] on span "Dipper Automation" at bounding box center [32, 249] width 36 height 5
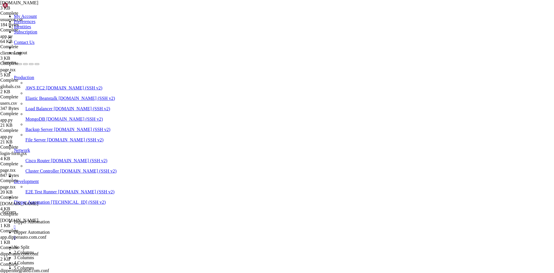
click at [153, 230] on link "Dipper Automation " at bounding box center [283, 235] width 538 height 10
type input "/root"
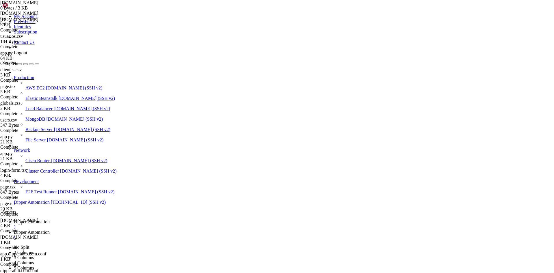
scroll to position [0, 0]
drag, startPoint x: 217, startPoint y: 114, endPoint x: 139, endPoint y: 117, distance: 78.4
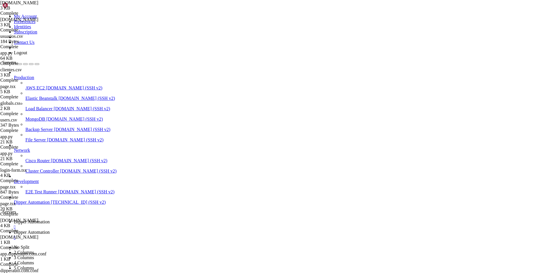
drag, startPoint x: 212, startPoint y: 114, endPoint x: 86, endPoint y: 115, distance: 125.7
type textarea "git fetch origin || error "Falha ao buscar atualizações do repositório""
type textarea "log "Criando nova branch '$BRANCH_NAME' e enviando para o GitHub...""
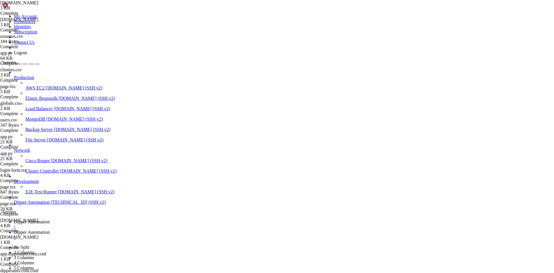
type textarea "error "Este script precisa ser executado como root (use sudo)""
click at [50, 220] on span "Dipper Automation" at bounding box center [32, 222] width 36 height 5
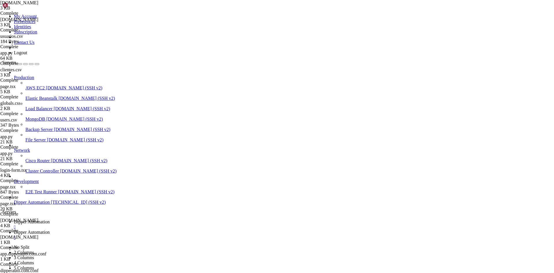
scroll to position [845, 0]
click at [50, 230] on span "Dipper Automation" at bounding box center [32, 232] width 36 height 5
click at [50, 220] on span "Dipper Automation" at bounding box center [32, 222] width 36 height 5
click at [50, 230] on span "Dipper Automation" at bounding box center [32, 232] width 36 height 5
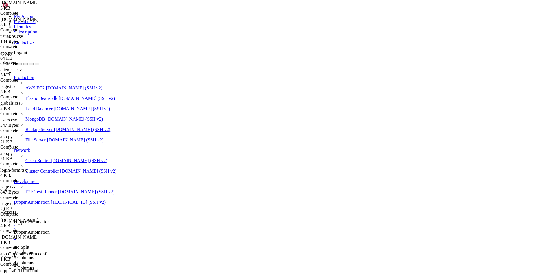
click at [109, 220] on link "Dipper Automation " at bounding box center [283, 225] width 538 height 10
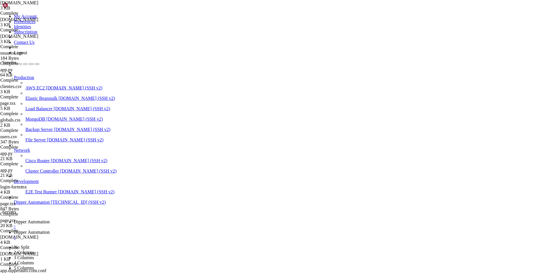
drag, startPoint x: 131, startPoint y: 556, endPoint x: 5, endPoint y: 528, distance: 128.3
copy div "[INFO] Criando nova branch '20250813-011024' e enviando para o GitHub... ERROR:…"
click at [138, 230] on link "Dipper Automation " at bounding box center [283, 235] width 538 height 10
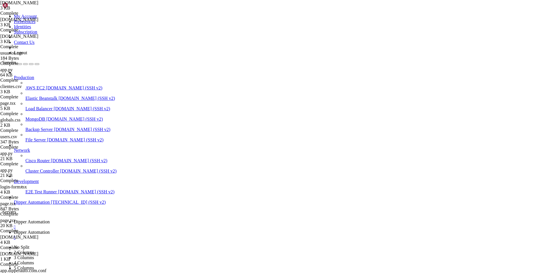
drag, startPoint x: 232, startPoint y: 116, endPoint x: 78, endPoint y: 99, distance: 155.0
paste textarea "git push -u "$REPO_URL" "$BRANCH_NAME" || error "Falha ao enviar branch para o …"
drag, startPoint x: 209, startPoint y: 59, endPoint x: 78, endPoint y: 59, distance: 130.6
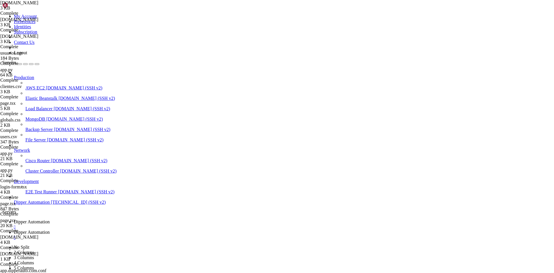
type textarea "REPO_URL="[URL][DOMAIN_NAME]""
paste textarea
drag, startPoint x: 138, startPoint y: 59, endPoint x: 111, endPoint y: 60, distance: 27.2
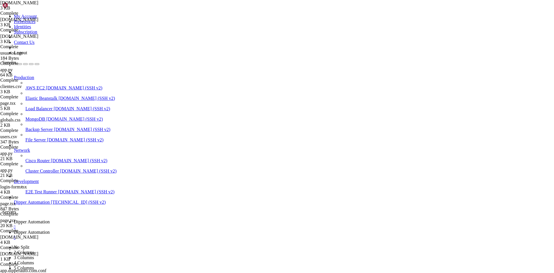
paste textarea "tkwhhBpTb1fqixbgc8d1CqXsWCt4gO3DeU6x"
type textarea "GITHUB_TOKEN="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""
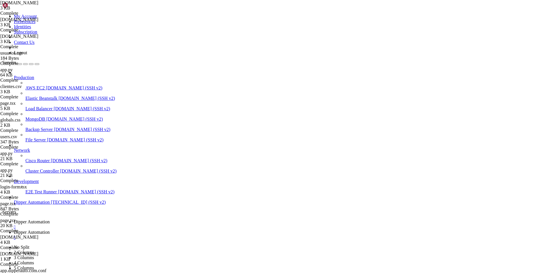
click at [87, 220] on link "Dipper Automation " at bounding box center [283, 225] width 538 height 10
click at [50, 230] on span "Dipper Automation" at bounding box center [32, 232] width 36 height 5
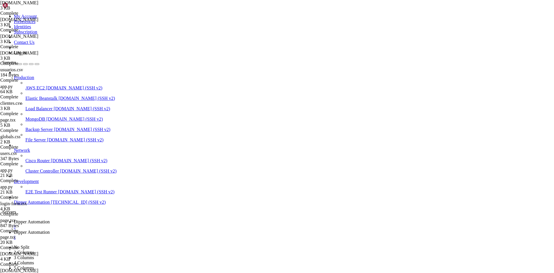
drag, startPoint x: 230, startPoint y: 64, endPoint x: 105, endPoint y: 63, distance: 125.7
type textarea "REPO_URL="https:[EMAIL_ADDRESS][DOMAIN_NAME]/Dipper-Automation/dipperintegrated…"
drag, startPoint x: 145, startPoint y: 63, endPoint x: 231, endPoint y: 63, distance: 85.5
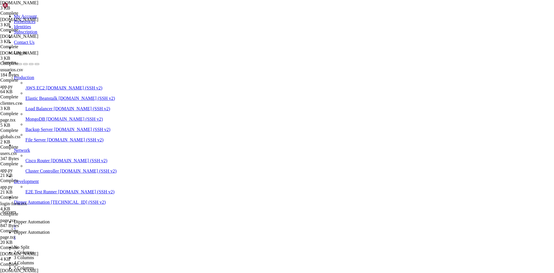
drag, startPoint x: 163, startPoint y: 63, endPoint x: 231, endPoint y: 64, distance: 67.9
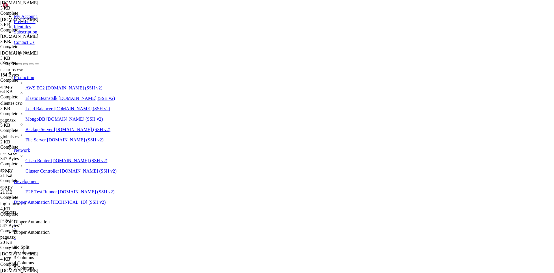
paste textarea "dipperauto/dipperintegrated.git"
type textarea "RED='\033[0;31m'"
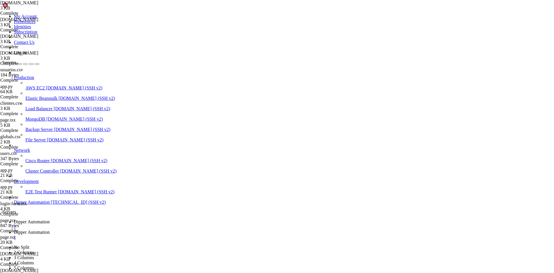
click at [88, 220] on link "Dipper Automation " at bounding box center [283, 225] width 538 height 10
click at [50, 230] on span "Dipper Automation" at bounding box center [32, 232] width 36 height 5
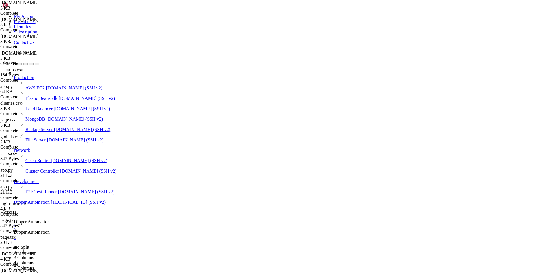
type input "/root/DipperIntegrated"
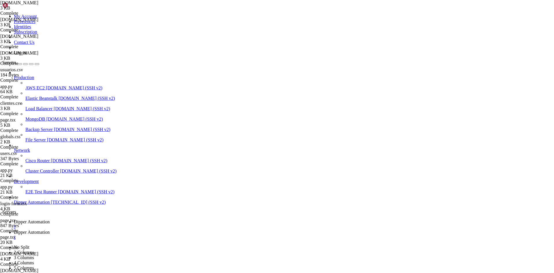
drag, startPoint x: 235, startPoint y: 168, endPoint x: 81, endPoint y: 147, distance: 155.4
drag, startPoint x: 210, startPoint y: 58, endPoint x: 84, endPoint y: 60, distance: 126.3
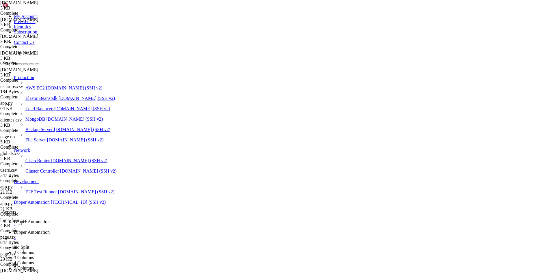
type textarea "REPO_URL="[URL][DOMAIN_NAME]""
drag, startPoint x: 548, startPoint y: 20, endPoint x: 492, endPoint y: 61, distance: 70.0
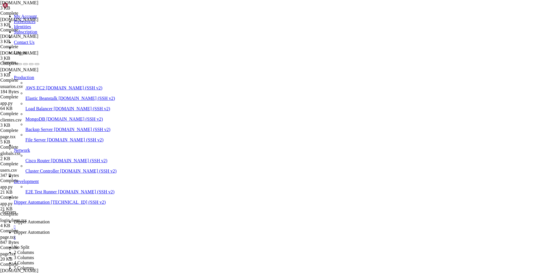
type input "/root"
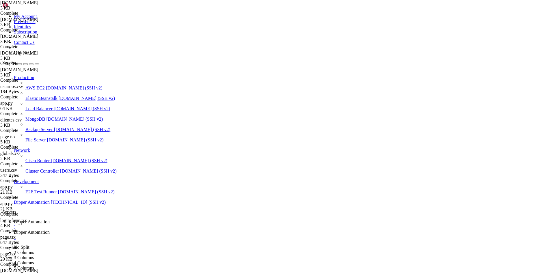
scroll to position [110, 0]
drag, startPoint x: 254, startPoint y: 186, endPoint x: 82, endPoint y: 153, distance: 175.4
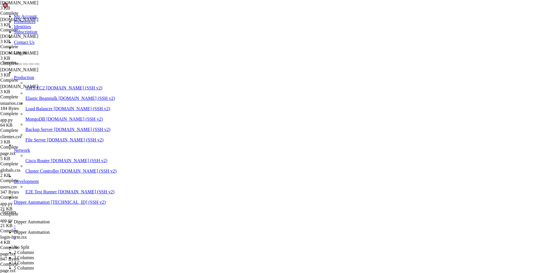
drag, startPoint x: 225, startPoint y: 63, endPoint x: 76, endPoint y: 59, distance: 148.9
type textarea "BACKEND_DIR="$PROJECT_ROOT/backend""
drag, startPoint x: 542, startPoint y: 23, endPoint x: 550, endPoint y: 23, distance: 8.1
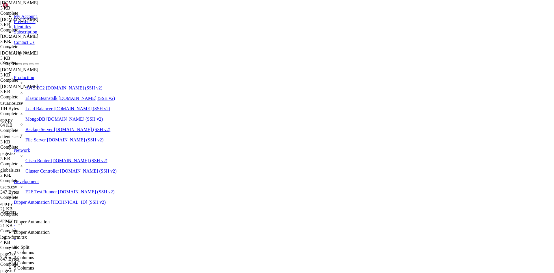
type input "/root/DipperSite"
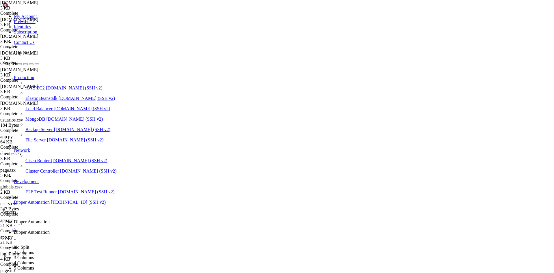
type textarea "DEPLOY_DIR="/var/www/dipper-site-static""
type textarea "git push -u "$REPO_URL" "$BRANCH_NAME" || error "Falha ao enviar branch para o …"
type textarea "# git pull"
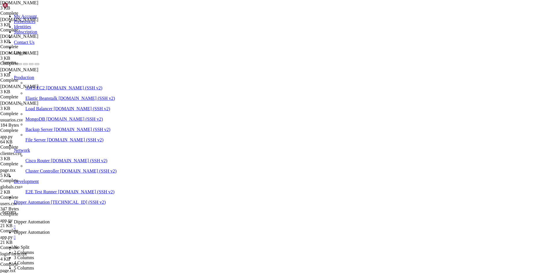
type textarea "# git pull"
paste textarea "REPO_URL="https:[EMAIL_ADDRESS][DOMAIN_NAME]/dipperauto/dipperintegrated.git""
drag, startPoint x: 184, startPoint y: 115, endPoint x: 218, endPoint y: 115, distance: 34.1
paste textarea "site"
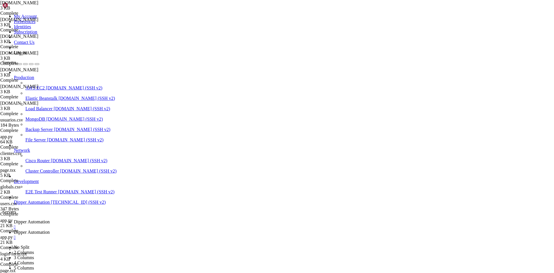
type textarea "REPO_URL="https://${GITHUB_TOKEN}@github.com/dipperauto/dippersite.git""
click at [50, 220] on span "Dipper Automation" at bounding box center [32, 222] width 36 height 5
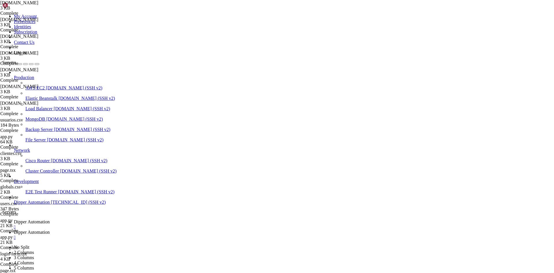
scroll to position [2246, 0]
click at [147, 230] on link "Dipper Automation " at bounding box center [283, 235] width 538 height 10
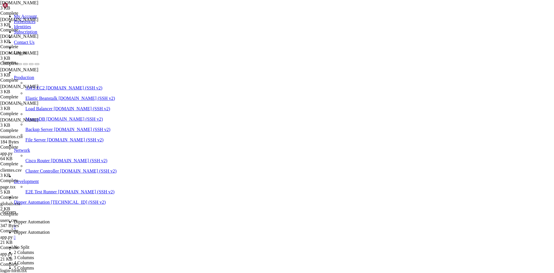
type textarea "git add . || error "Falha ao adicionar arquivos""
type textarea "git commit -m "Atualização automática em $BRANCH_NAME" || warn "Nada para commi…"
type textarea "git push -u "$REPO_URL" "$BRANCH_NAME" || error "Falha ao enviar branch para o …"
type textarea "rm -rf $PROJECT_DIR/out"
type textarea "# Instalar dependências (caso tenha adicionado novas)"
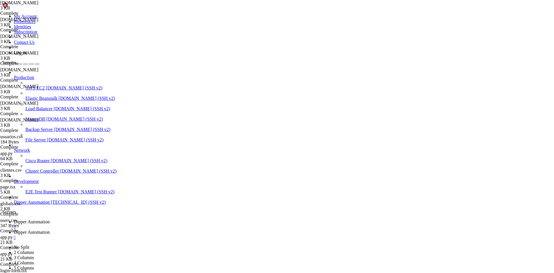
type textarea "# Limpar o diretório .next e out"
type textarea "log "Enviando branch '$BRANCH_NAME' para o GitHub...""
type textarea "log "Fazendo commit...""
type textarea "log "Adicionando arquivos...""
type textarea "log "Criando nova branch '$BRANCH_NAME'...""
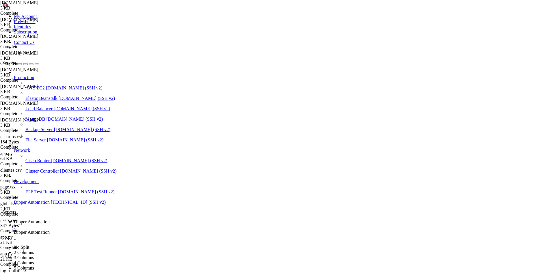
type textarea "git checkout -b "$BRANCH_NAME" || error "Falha ao criar nova branch""
type textarea "git add . || error "Falha ao adicionar arquivos""
type textarea "log "Adicionando arquivos...""
type textarea "log "Criando nova branch '$BRANCH_NAME'...""
type textarea "GITHUB_TOKEN="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""
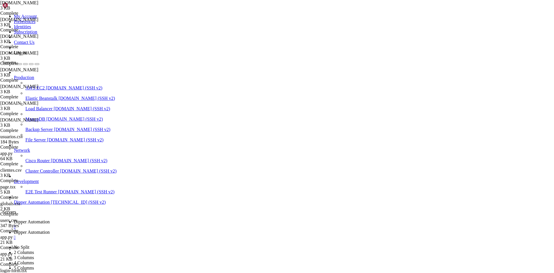
type textarea "REPO_URL="https://${GITHUB_TOKEN}@github.com/dipperauto/dippersite.git""
click at [106, 220] on link "Dipper Automation " at bounding box center [283, 225] width 538 height 10
drag, startPoint x: 136, startPoint y: 437, endPoint x: 5, endPoint y: 383, distance: 141.5
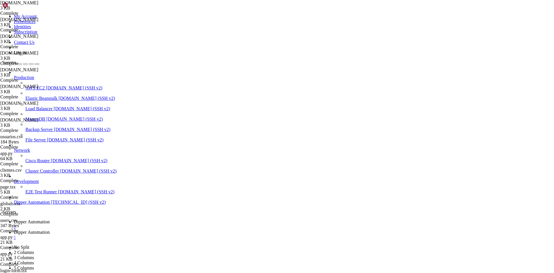
copy div "./update-site.sh: line 29: log: command not found fatal: not a git repository (…"
click at [50, 230] on span "Dipper Automation" at bounding box center [32, 232] width 36 height 5
click at [50, 220] on span "Dipper Automation" at bounding box center [32, 222] width 36 height 5
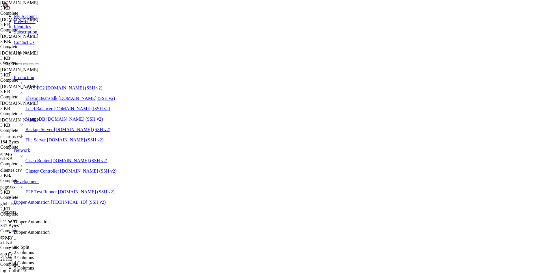
drag, startPoint x: 133, startPoint y: 415, endPoint x: 6, endPoint y: 411, distance: 127.2
copy div "atal: not a git repository (or any of the parent directories): .git ./update-si…"
drag, startPoint x: 128, startPoint y: 520, endPoint x: 5, endPoint y: 510, distance: 123.2
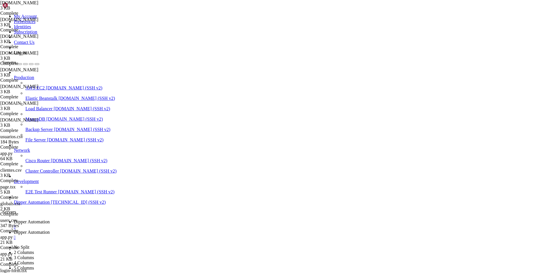
copy div "./update-site.sh: line 38: log: command not found fatal: invalid refspec '' ./u…"
click at [50, 230] on span "Dipper Automation" at bounding box center [32, 232] width 36 height 5
drag, startPoint x: 252, startPoint y: 163, endPoint x: 83, endPoint y: 108, distance: 177.6
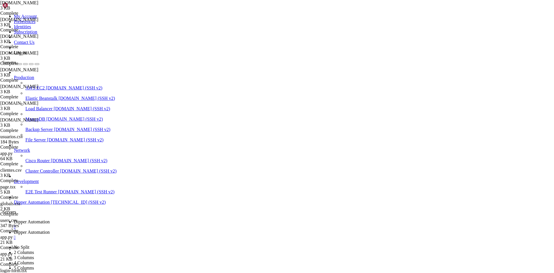
click at [50, 220] on span "Dipper Automation" at bounding box center [32, 222] width 36 height 5
click at [148, 230] on link "Dipper Automation " at bounding box center [283, 235] width 538 height 10
type textarea "PROJECT_DIR="/root/DipperSite""
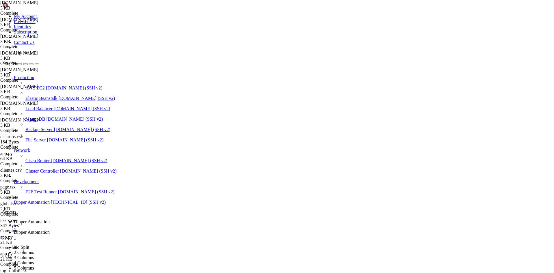
click at [102, 220] on link "Dipper Automation " at bounding box center [283, 225] width 538 height 10
click at [142, 230] on link "Dipper Automation " at bounding box center [283, 235] width 538 height 10
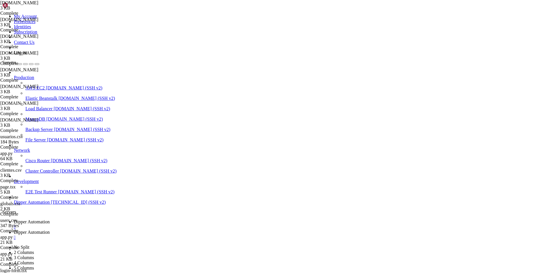
drag, startPoint x: 100, startPoint y: 21, endPoint x: 182, endPoint y: 26, distance: 81.7
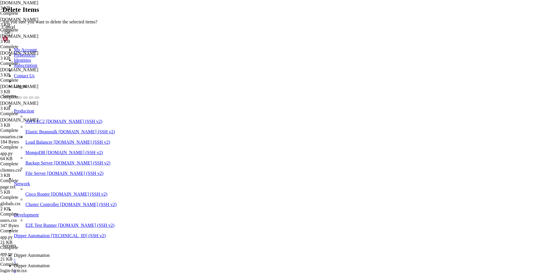
click at [12, 36] on button "OK" at bounding box center [7, 33] width 10 height 6
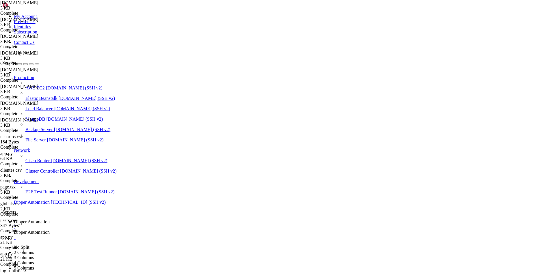
drag, startPoint x: 138, startPoint y: 185, endPoint x: 142, endPoint y: 190, distance: 6.4
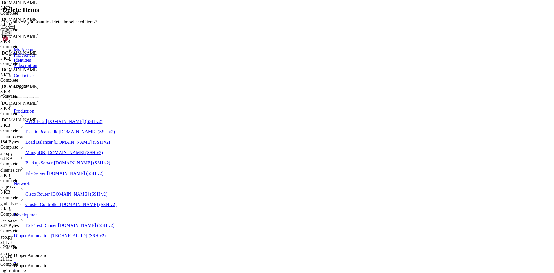
click at [12, 36] on button "OK" at bounding box center [7, 33] width 10 height 6
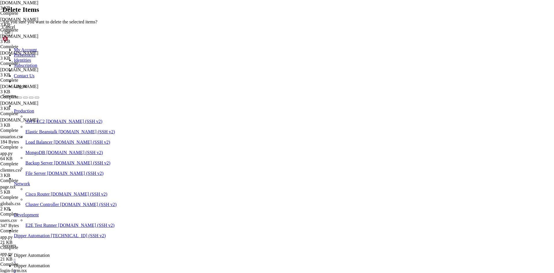
click at [12, 36] on button "OK" at bounding box center [7, 33] width 10 height 6
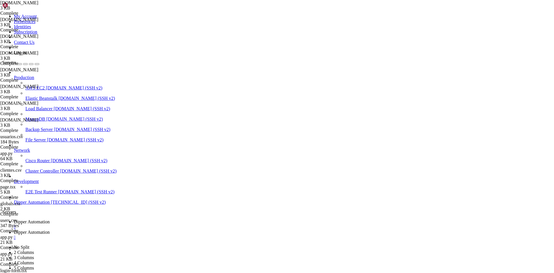
type input "/root/DipperIntegrated"
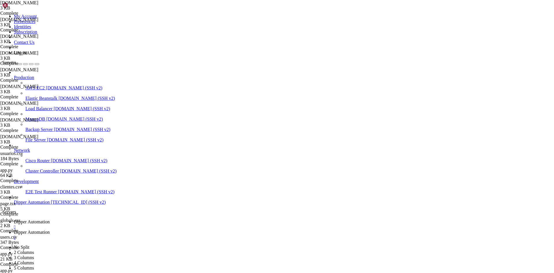
drag, startPoint x: 147, startPoint y: 69, endPoint x: 90, endPoint y: 67, distance: 57.0
drag, startPoint x: 159, startPoint y: 71, endPoint x: 83, endPoint y: 66, distance: 76.2
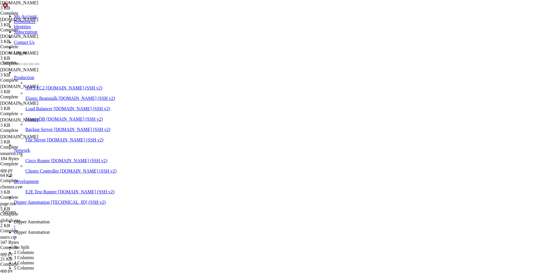
type textarea "# Nome da nova branch baseado em data e hora BRANCH_NAME=$(date +"%Y%m%d-%H%M%S…"
drag, startPoint x: 100, startPoint y: 20, endPoint x: 219, endPoint y: 25, distance: 119.8
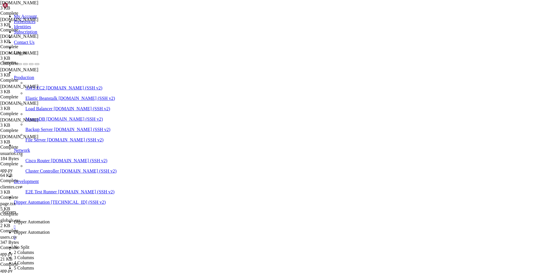
type input "/root/DipperSite"
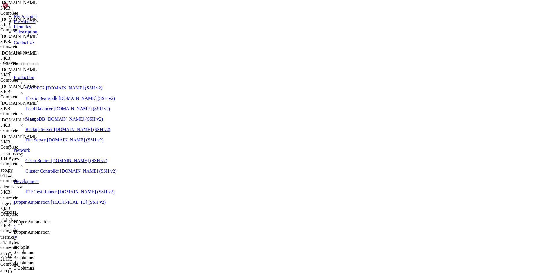
scroll to position [461, 0]
type textarea "REPO_URL="https://${GITHUB_TOKEN}@github.com/dipperauto/dippersite.git""
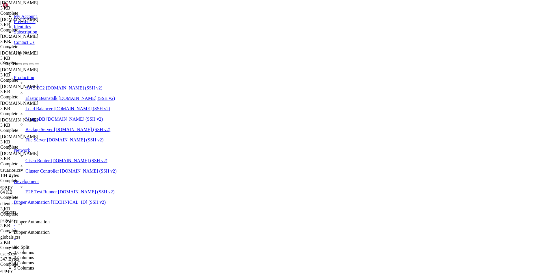
type textarea "# git pull"
drag, startPoint x: 239, startPoint y: 126, endPoint x: 48, endPoint y: 125, distance: 191.3
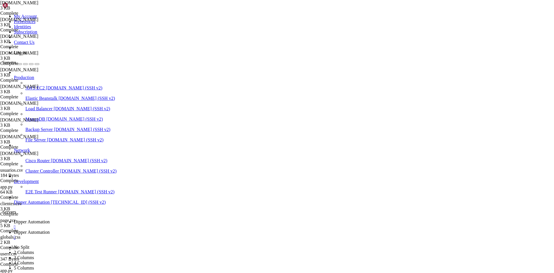
type textarea "git push -u "$REPO_URL" "$BRANCH_NAME" || error "Falha ao enviar branch para o …"
type textarea "#==============================================================================…"
click at [50, 220] on span "Dipper Automation" at bounding box center [32, 222] width 36 height 5
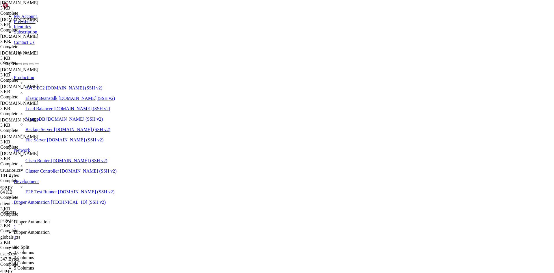
scroll to position [4746, 0]
drag, startPoint x: 274, startPoint y: 512, endPoint x: 4, endPoint y: 355, distance: 312.5
copy div "Enumerating objects: 166, done. Counting objects: 100% (166/166), done. Delta c…"
click at [50, 230] on span "Dipper Automation" at bounding box center [32, 232] width 36 height 5
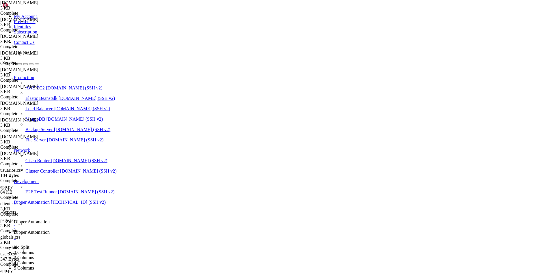
scroll to position [48, 0]
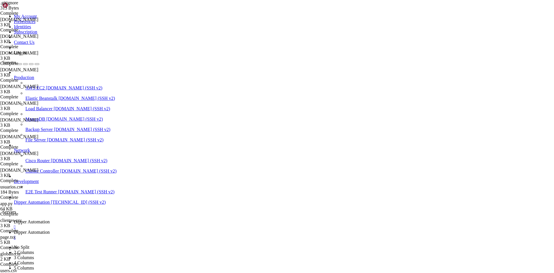
type textarea "next-env.d.ts"
type textarea "update-ste.sh"
type textarea "[DOMAIN_NAME]"
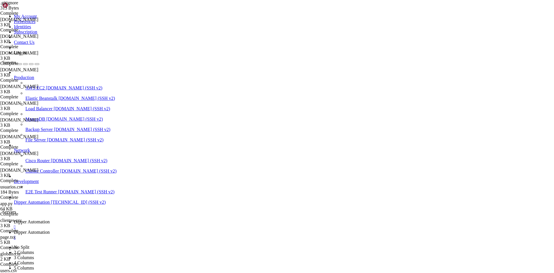
scroll to position [0, 1]
type textarea "s"
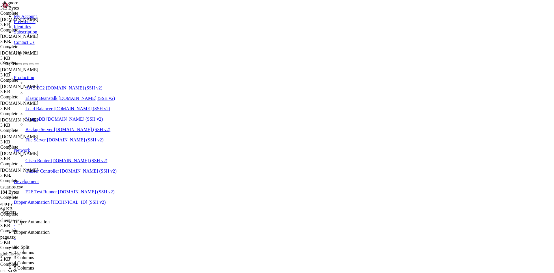
type textarea "[DOMAIN_NAME]"
click at [50, 220] on span "Dipper Automation" at bounding box center [32, 222] width 36 height 5
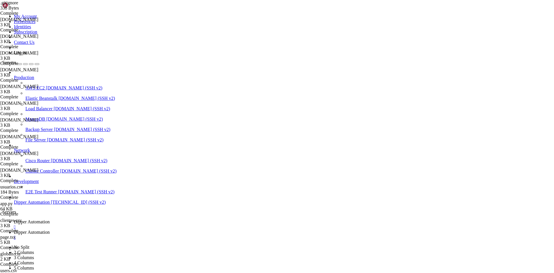
click at [147, 230] on link "Dipper Automation " at bounding box center [283, 235] width 538 height 10
type textarea "#!/bin/bash"
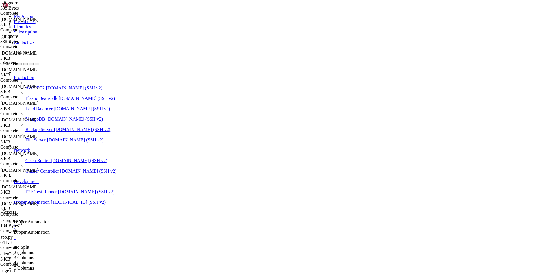
type textarea "git checkout -b "$BRANCH_NAME" || error "Falha ao criar nova branch""
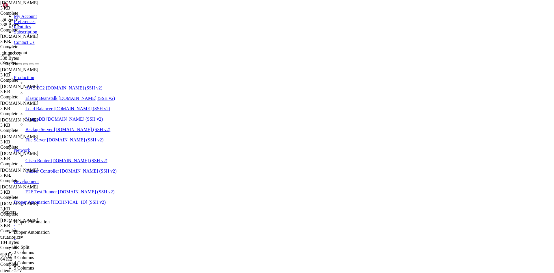
type textarea "git add . || error "Falha ao adicionar arquivos""
paste textarea
click at [50, 220] on span "Dipper Automation" at bounding box center [32, 222] width 36 height 5
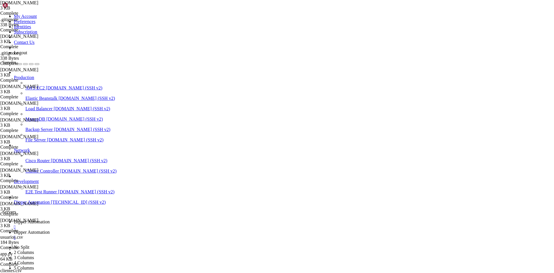
scroll to position [5958, 0]
drag, startPoint x: 41, startPoint y: 556, endPoint x: 308, endPoint y: 558, distance: 266.8
copy x-row "https://github.com/dipperauto/dippersite/security/secret-scanning/unblock-secre…"
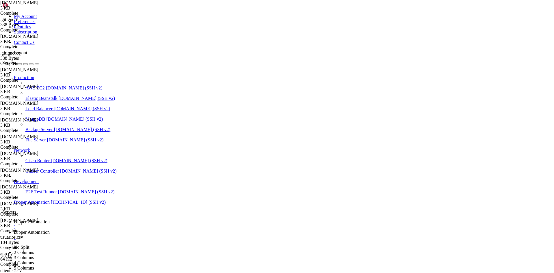
scroll to position [6639, 0]
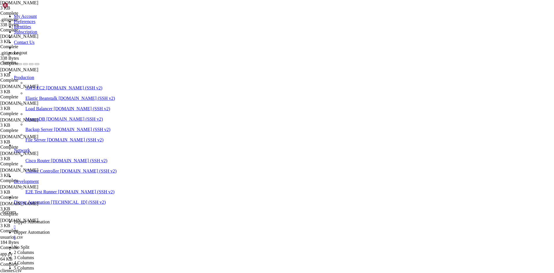
scroll to position [7507, 0]
click at [50, 230] on span "Dipper Automation" at bounding box center [32, 232] width 36 height 5
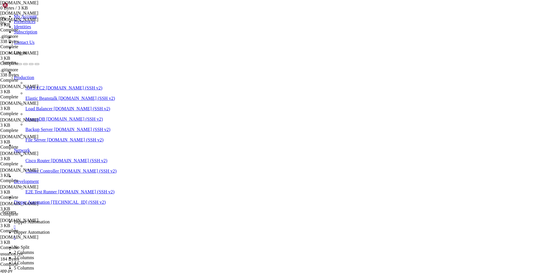
drag, startPoint x: 479, startPoint y: 262, endPoint x: 455, endPoint y: 270, distance: 25.4
drag, startPoint x: 112, startPoint y: 132, endPoint x: 179, endPoint y: 133, distance: 67.6
type textarea "GITHUB_TOKEN="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""
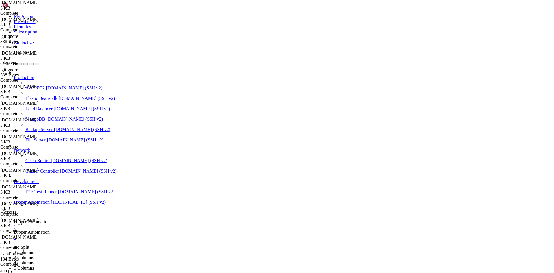
click at [50, 220] on span "Dipper Automation" at bounding box center [32, 222] width 36 height 5
click at [144, 230] on link "Dipper Automation " at bounding box center [283, 235] width 538 height 10
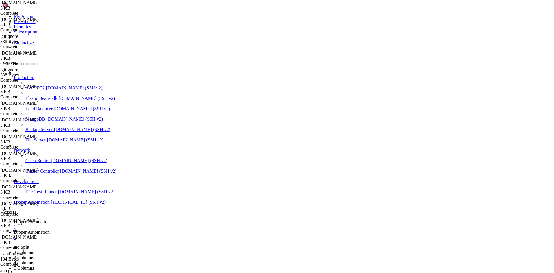
type input "/root/DipperIntegrated"
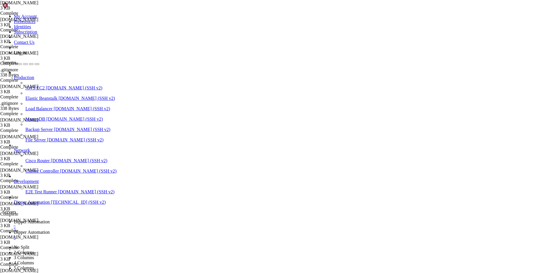
scroll to position [7837, 0]
type textarea "REPO_URL="[URL][DOMAIN_NAME]""
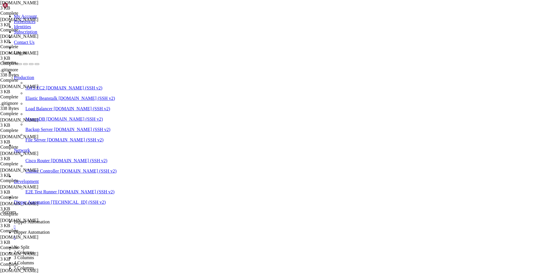
scroll to position [7979, 0]
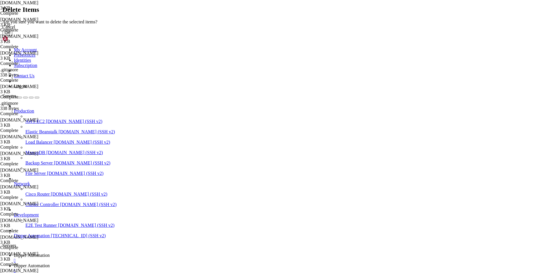
click at [12, 36] on button "OK" at bounding box center [7, 33] width 10 height 6
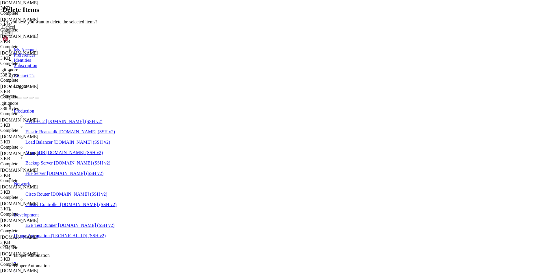
click at [12, 36] on button "OK" at bounding box center [7, 33] width 10 height 6
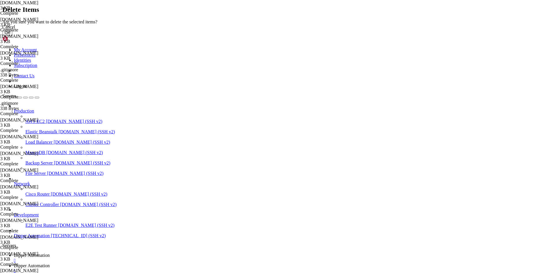
click at [12, 36] on button "OK" at bounding box center [7, 33] width 10 height 6
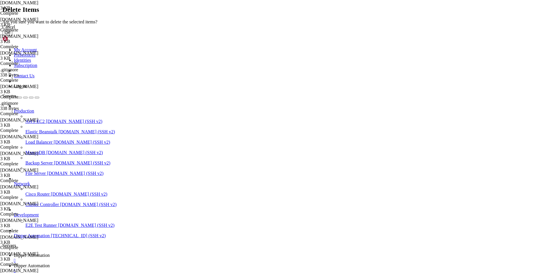
click at [12, 36] on button "OK" at bounding box center [7, 33] width 10 height 6
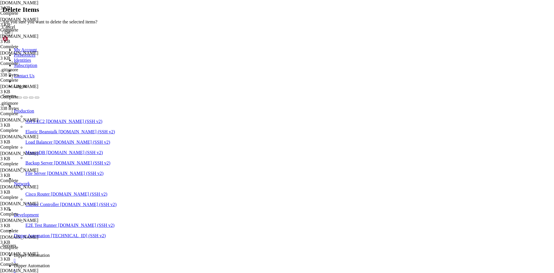
click at [12, 36] on button "OK" at bounding box center [7, 33] width 10 height 6
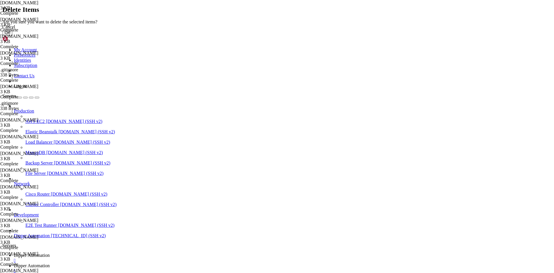
click at [12, 36] on button "OK" at bounding box center [7, 33] width 10 height 6
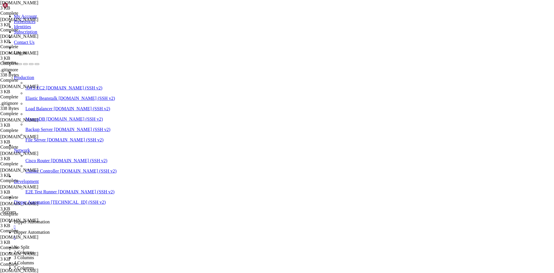
type input "/root/DipperSite"
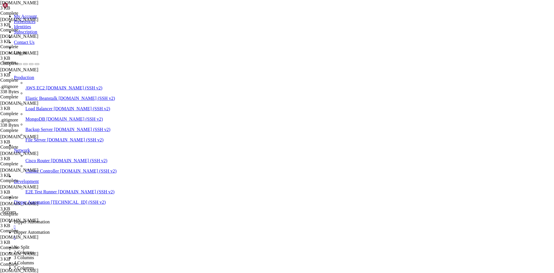
drag, startPoint x: 271, startPoint y: 143, endPoint x: 88, endPoint y: 129, distance: 183.8
type textarea "# Fazer backup do site atual echo -e "${YELLOW}Criando backup do site atual...$…"
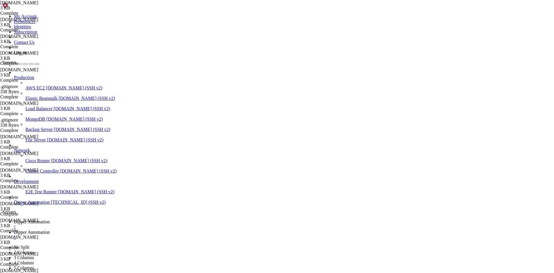
scroll to position [0, 0]
click at [50, 220] on span "Dipper Automation" at bounding box center [32, 222] width 36 height 5
click at [50, 230] on span "Dipper Automation" at bounding box center [32, 232] width 36 height 5
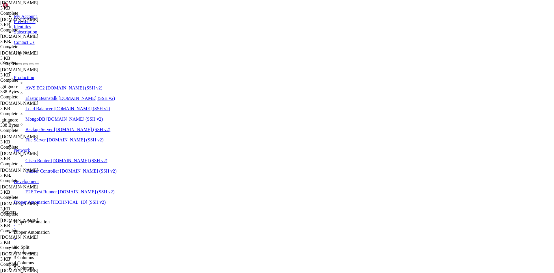
type input "/root/DipperIntegrated"
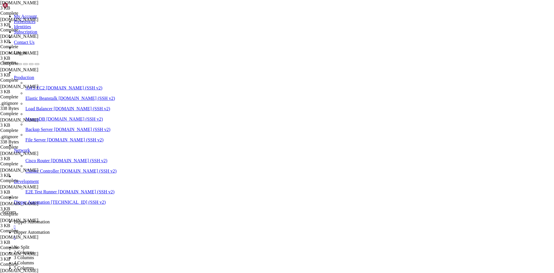
drag, startPoint x: 217, startPoint y: 60, endPoint x: 110, endPoint y: 58, distance: 107.5
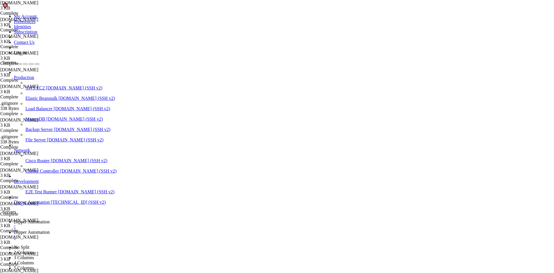
drag, startPoint x: 234, startPoint y: 167, endPoint x: 97, endPoint y: 148, distance: 138.1
type textarea "# Criar e enviar nova branch log "Criando nova branch '$BRANCH_NAME' e enviando…"
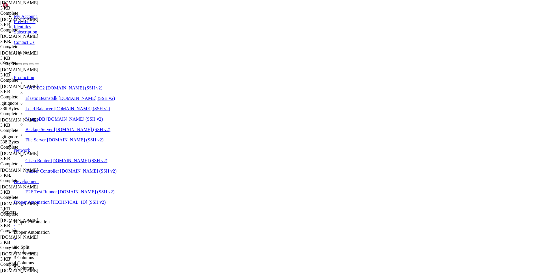
scroll to position [55, 0]
type textarea "next-env.d.ts"
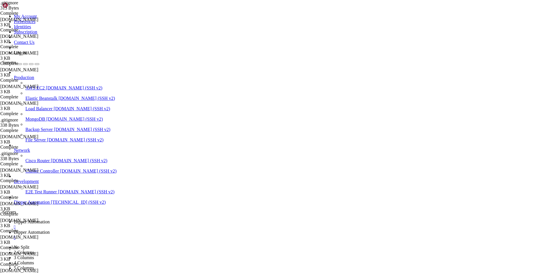
type textarea "[DOMAIN_NAME]"
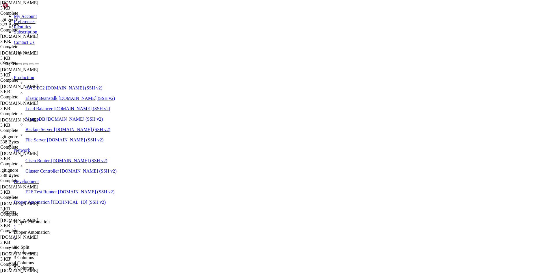
drag, startPoint x: 208, startPoint y: 60, endPoint x: 87, endPoint y: 58, distance: 120.5
type textarea "REPO_URL="[URL][DOMAIN_NAME]""
drag, startPoint x: 249, startPoint y: 168, endPoint x: 73, endPoint y: 147, distance: 177.0
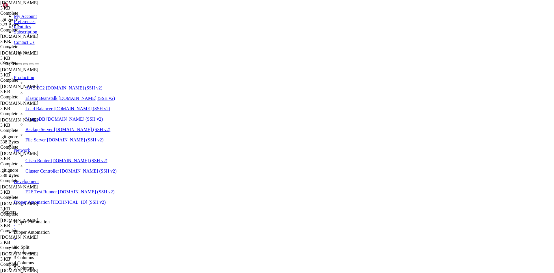
type textarea "# Criar e enviar nova branch log "Criando nova branch '$BRANCH_NAME' e enviando…"
paste textarea "git push -u "$REPO_URL" "$BRANCH_NAME" || error "Falha ao enviar branch para o …"
drag, startPoint x: 154, startPoint y: 69, endPoint x: 81, endPoint y: 66, distance: 72.9
type textarea "# Nome da nova branch baseado em data e hora BRANCH_NAME=$(date +"%Y%m%d-%H%M%S…"
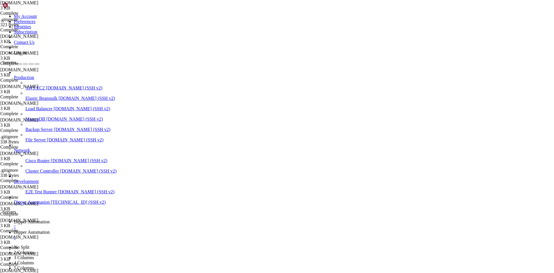
paste textarea "REPO_URL="https:[EMAIL_ADDRESS][DOMAIN_NAME]/dipperauto/dipperintegrated.git""
type textarea "REPO_URL="https:[EMAIL_ADDRESS][DOMAIN_NAME]/dipperauto/dipperintegrated.git""
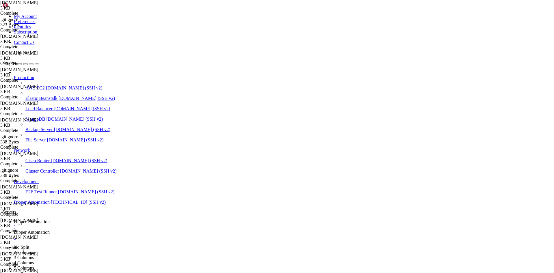
type input "/root/DipperSite"
drag, startPoint x: 186, startPoint y: 133, endPoint x: 87, endPoint y: 134, distance: 99.1
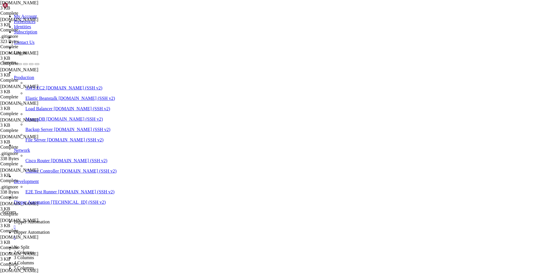
type textarea "GITHUB_TOKEN="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""
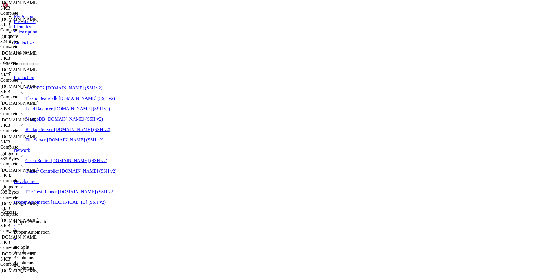
type input "/root/DipperIntegrated"
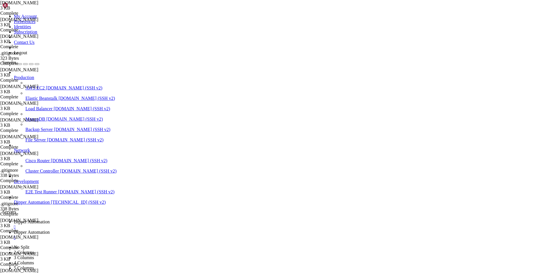
drag, startPoint x: 192, startPoint y: 65, endPoint x: 86, endPoint y: 66, distance: 106.1
type textarea "GITHUB_TOKEN="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""
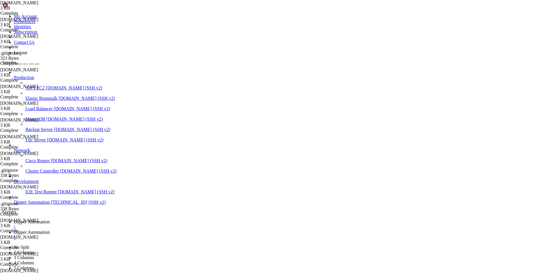
click at [50, 220] on span "Dipper Automation" at bounding box center [32, 222] width 36 height 5
click at [144, 230] on link "Dipper Automation " at bounding box center [283, 235] width 538 height 10
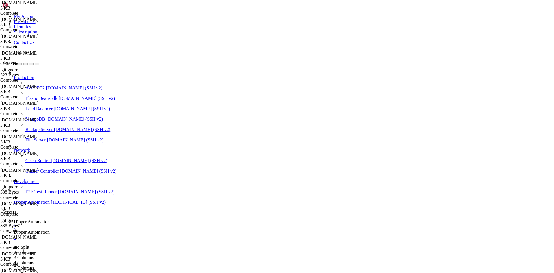
drag, startPoint x: 229, startPoint y: 69, endPoint x: 79, endPoint y: 65, distance: 150.1
type textarea "GITHUB_TOKEN="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" REPO_URL="https://${GIT…"
drag, startPoint x: 163, startPoint y: 82, endPoint x: 84, endPoint y: 66, distance: 80.2
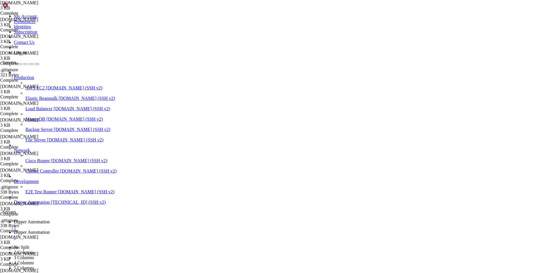
click at [89, 220] on link "Dipper Automation " at bounding box center [283, 225] width 538 height 10
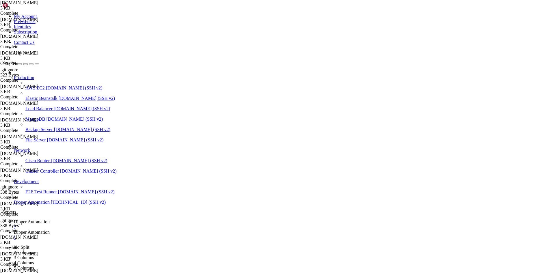
click at [50, 230] on span "Dipper Automation" at bounding box center [32, 232] width 36 height 5
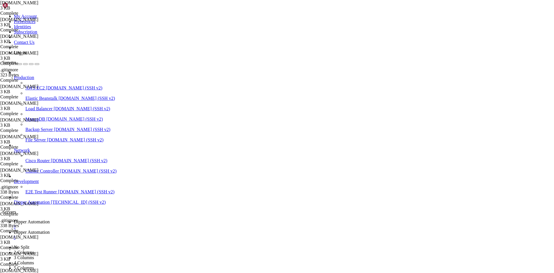
scroll to position [84, 0]
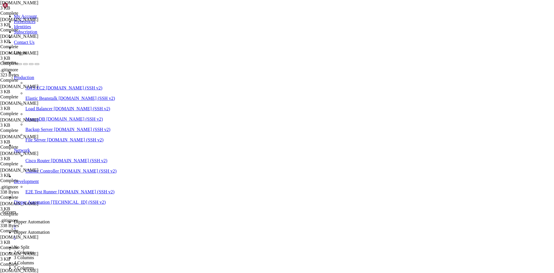
type input "/root/DipperPortal"
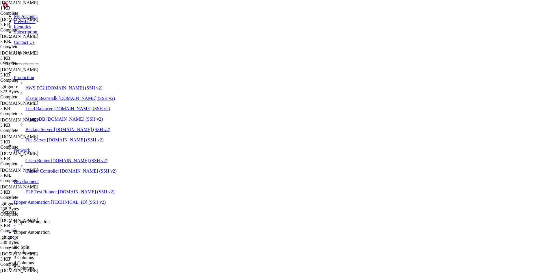
type textarea "#!/bin/bash"
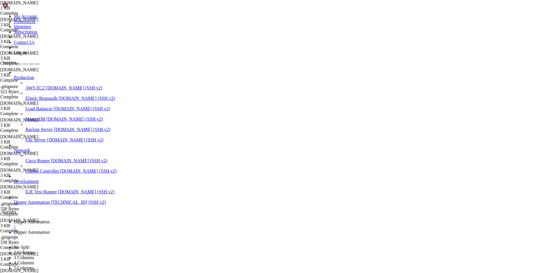
type textarea "echo "🚀 Iniciando a atualização do Portal Dipper Automation...""
paste textarea "git push -u "$REPO_URL" "$BRANCH_NAME" || error "Falha ao enviar branch para o …"
drag, startPoint x: 184, startPoint y: 66, endPoint x: 223, endPoint y: 69, distance: 39.7
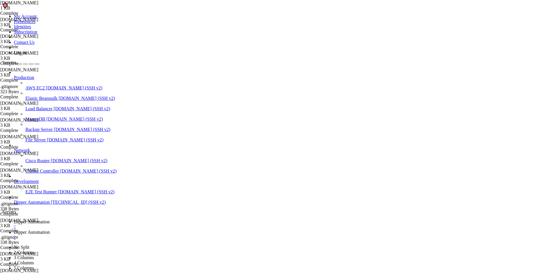
type textarea "REPO_URL="https:[EMAIL_ADDRESS][DOMAIN_NAME]/dipperauto/dipperintegrated.git""
drag, startPoint x: 218, startPoint y: 67, endPoint x: 183, endPoint y: 67, distance: 35.0
paste textarea "portal"
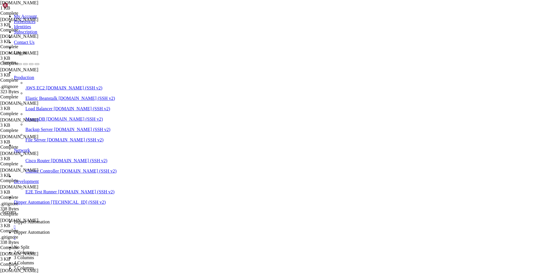
type textarea "REPO_URL="https://${GITHUB_TOKEN}@github.com/dipperauto/dipperportal.git""
click at [50, 220] on span "Dipper Automation" at bounding box center [32, 222] width 36 height 5
click at [50, 230] on span "Dipper Automation" at bounding box center [32, 232] width 36 height 5
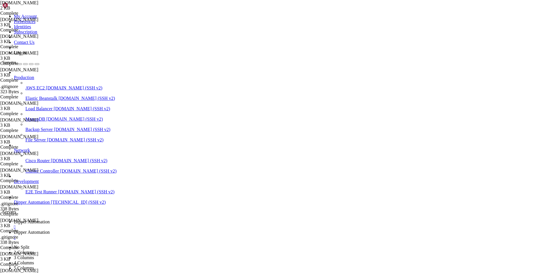
scroll to position [162, 0]
click at [50, 220] on span "Dipper Automation" at bounding box center [32, 222] width 36 height 5
click at [50, 230] on span "Dipper Automation" at bounding box center [32, 232] width 36 height 5
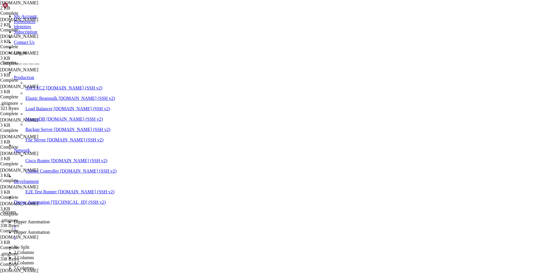
type textarea "git checkout -b "$BRANCH_NAME" || error "Falha ao criar nova branch""
type textarea "git add . || error "Falha ao adicionar arquivos""
type textarea "git commit -m "Atualização automática em $BRANCH_NAME" || warn "Nada para commi…"
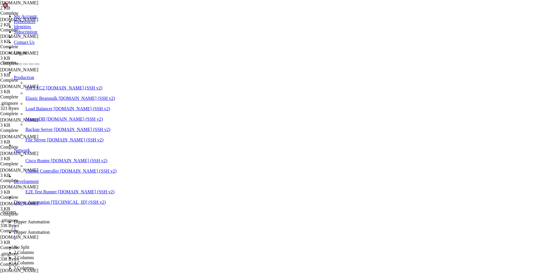
type textarea "echo "Enviando branch '$BRANCH_NAME' para o GitHub...""
click at [50, 220] on span "Dipper Automation" at bounding box center [32, 222] width 36 height 5
click at [14, 230] on icon at bounding box center [14, 232] width 0 height 5
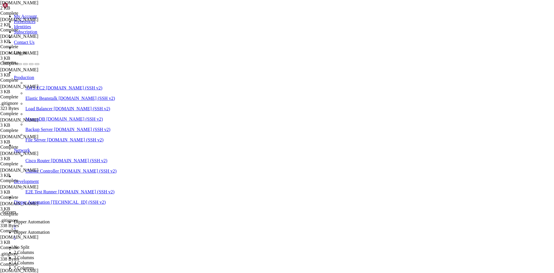
click at [103, 220] on link "Dipper Automation " at bounding box center [283, 225] width 538 height 10
